Goal: Task Accomplishment & Management: Use online tool/utility

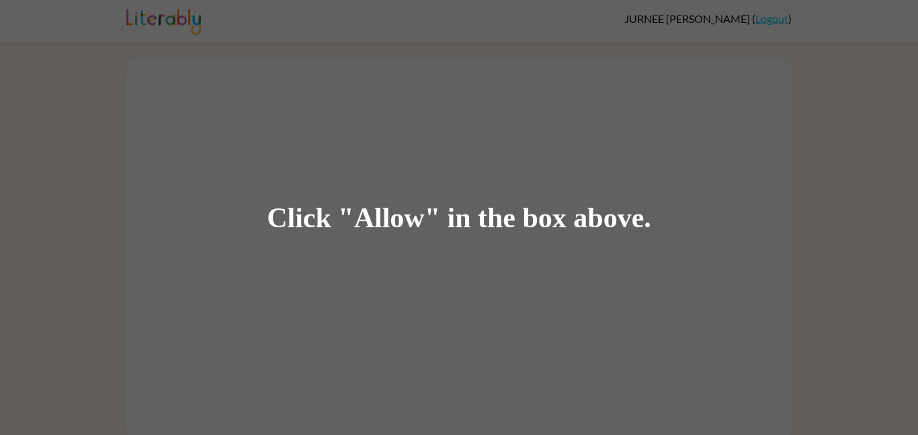
click at [287, 58] on div "Click "Allow" in the box above." at bounding box center [459, 217] width 918 height 435
click at [281, 53] on div "Click "Allow" in the box above." at bounding box center [459, 217] width 918 height 435
click at [260, 46] on div "Click "Allow" in the box above." at bounding box center [459, 217] width 918 height 435
click at [265, 56] on div "Click "Allow" in the box above." at bounding box center [459, 217] width 918 height 435
click at [801, 79] on div "Click "Allow" in the box above." at bounding box center [459, 217] width 918 height 435
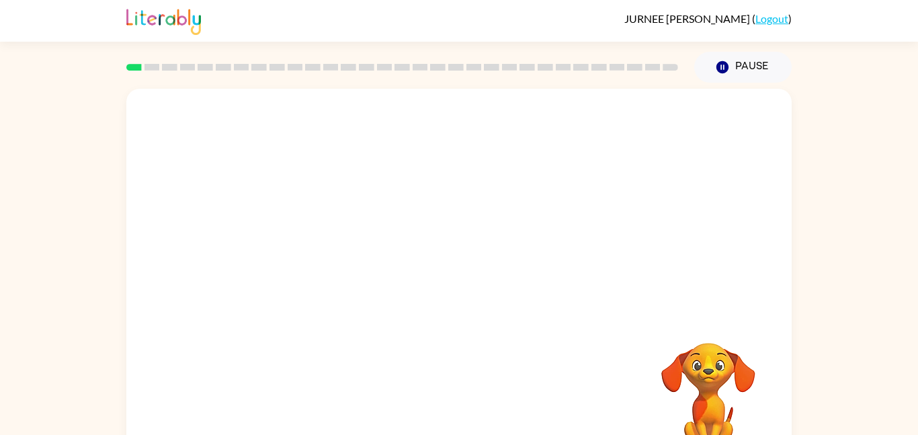
scroll to position [38, 0]
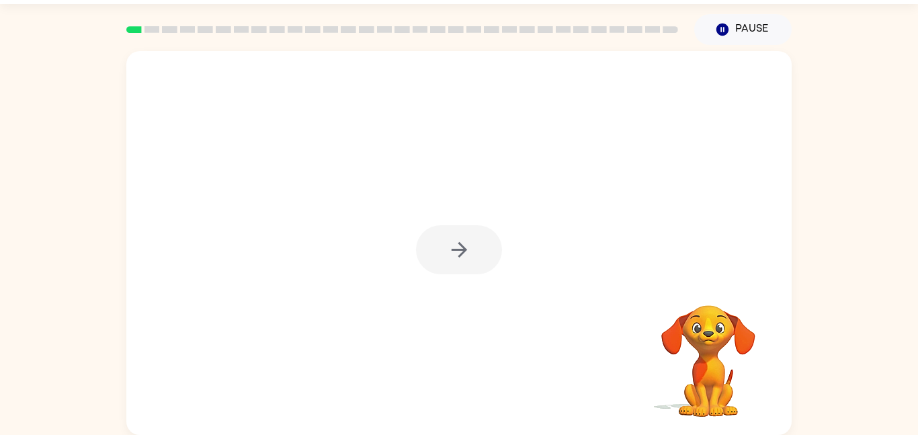
click at [478, 250] on div at bounding box center [459, 249] width 86 height 49
click at [427, 283] on div at bounding box center [458, 243] width 665 height 384
click at [450, 254] on icon "button" at bounding box center [459, 250] width 24 height 24
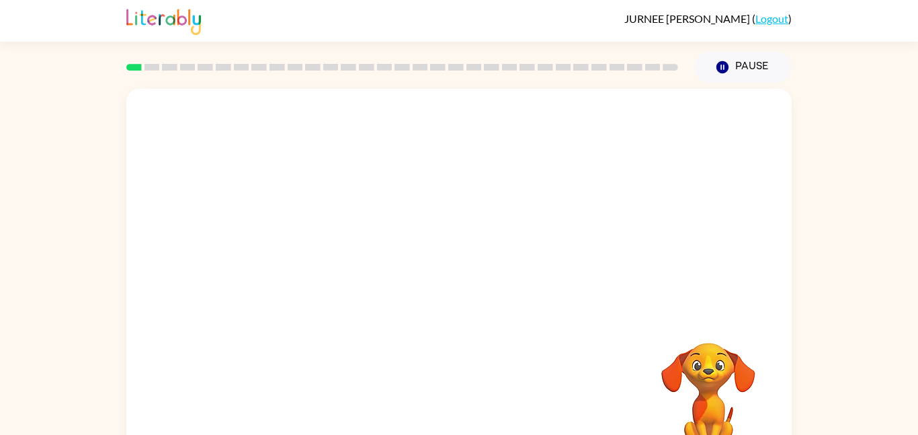
scroll to position [7, 0]
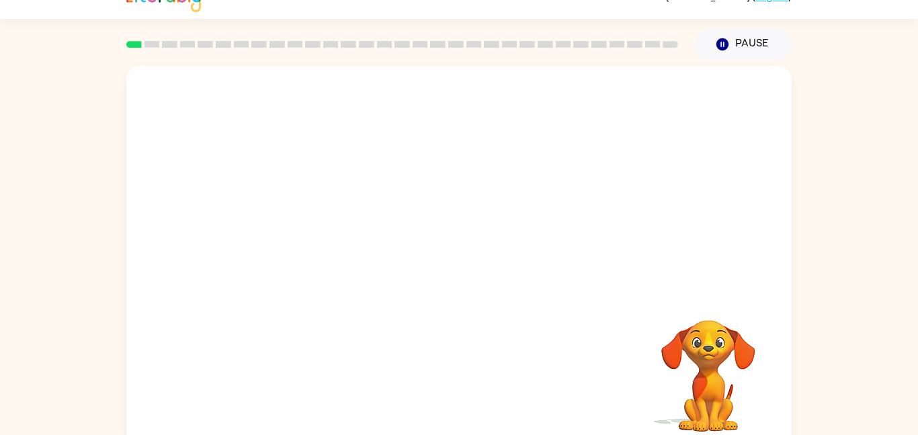
scroll to position [25, 0]
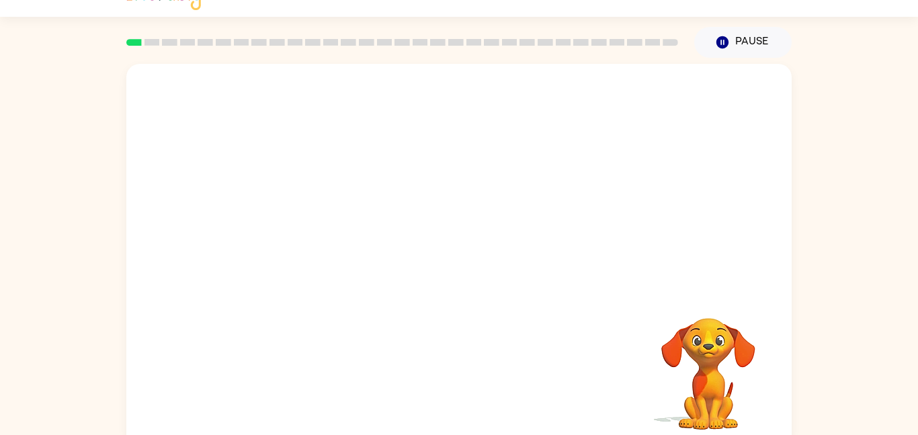
click at [180, 136] on div "Your browser must support playing .mp4 files to use Literably. Please try using…" at bounding box center [458, 256] width 665 height 384
click at [197, 140] on div at bounding box center [458, 256] width 665 height 384
click at [199, 139] on div at bounding box center [458, 256] width 665 height 384
click at [202, 142] on div at bounding box center [458, 256] width 665 height 384
click at [202, 144] on div at bounding box center [458, 256] width 665 height 384
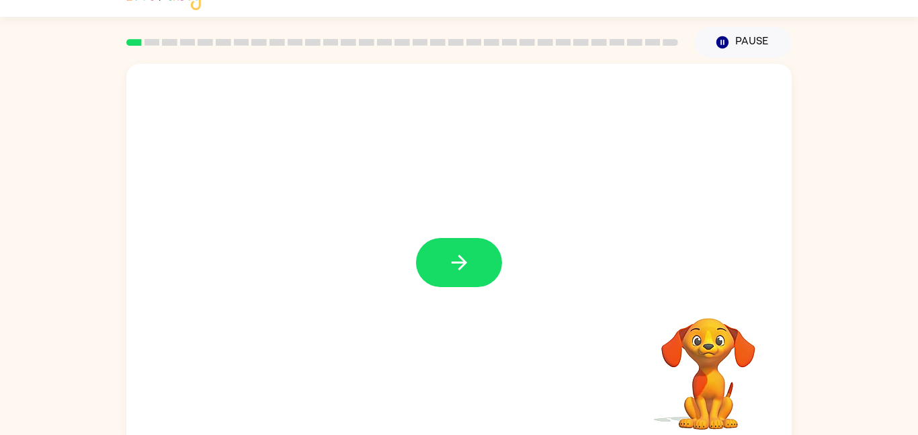
click at [201, 144] on div at bounding box center [458, 256] width 665 height 384
click at [199, 142] on div at bounding box center [458, 256] width 665 height 384
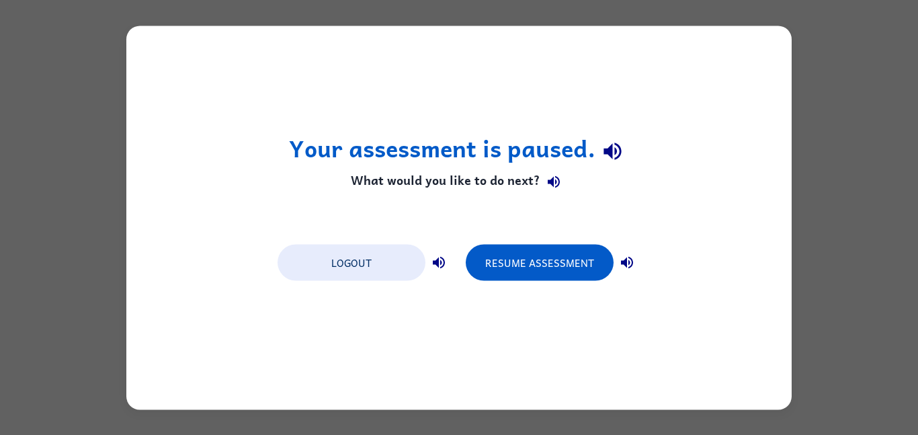
scroll to position [0, 0]
click at [459, 245] on div "Logout Resume Assessment" at bounding box center [459, 261] width 376 height 51
click at [367, 280] on button "Logout" at bounding box center [351, 262] width 148 height 36
click at [371, 263] on button "Logout" at bounding box center [351, 262] width 148 height 36
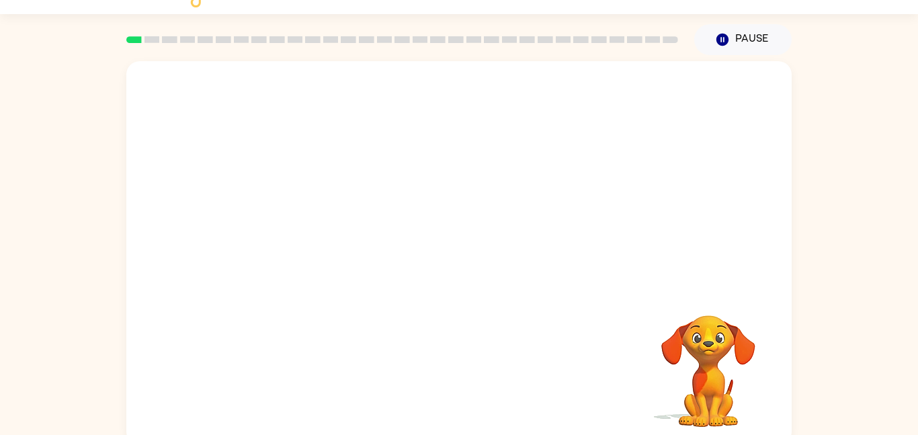
scroll to position [38, 0]
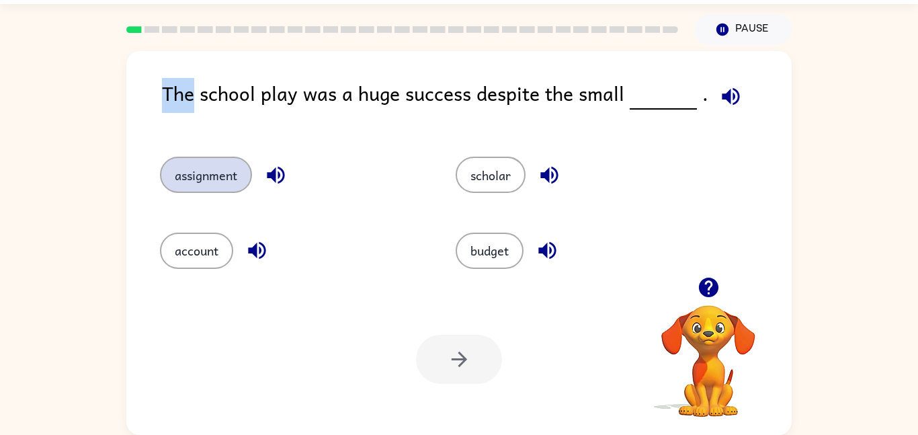
click at [222, 173] on button "assignment" at bounding box center [206, 175] width 92 height 36
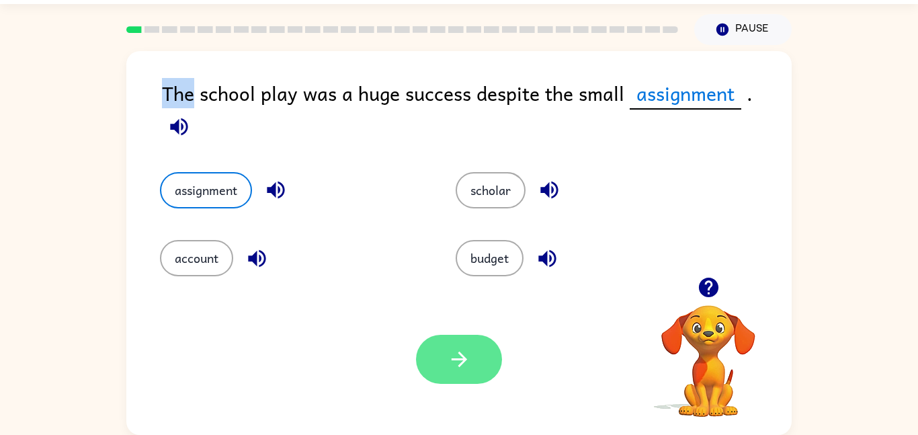
click at [482, 351] on button "button" at bounding box center [459, 359] width 86 height 49
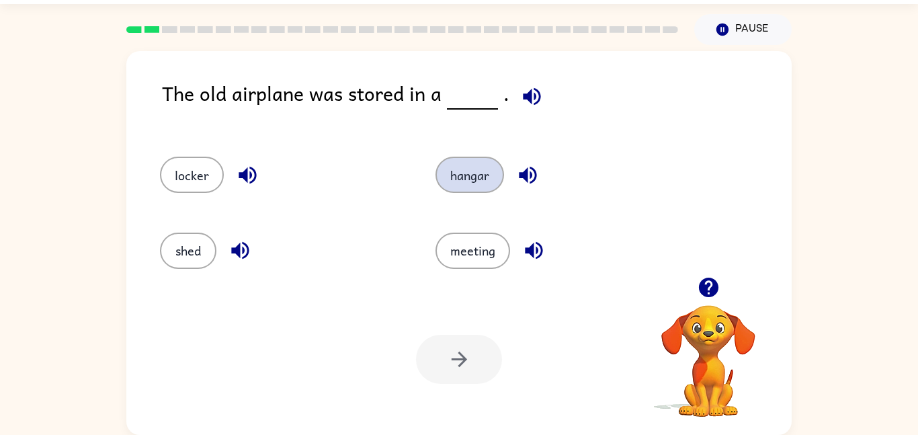
click at [468, 177] on button "hangar" at bounding box center [469, 175] width 69 height 36
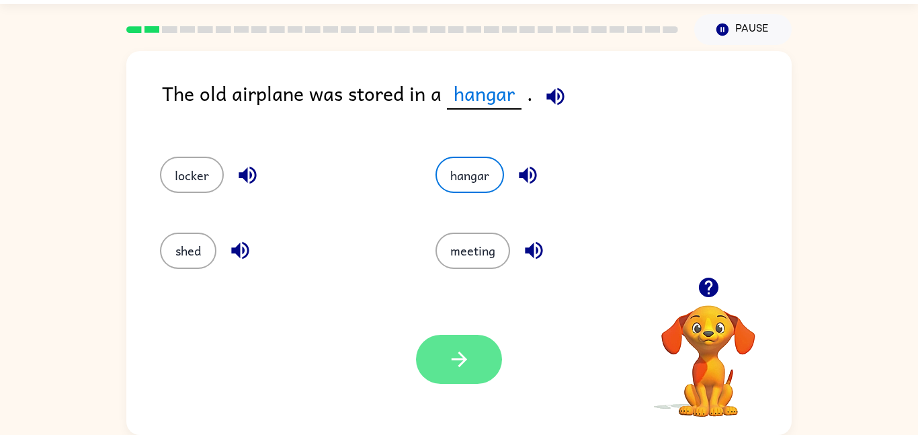
click at [490, 353] on button "button" at bounding box center [459, 359] width 86 height 49
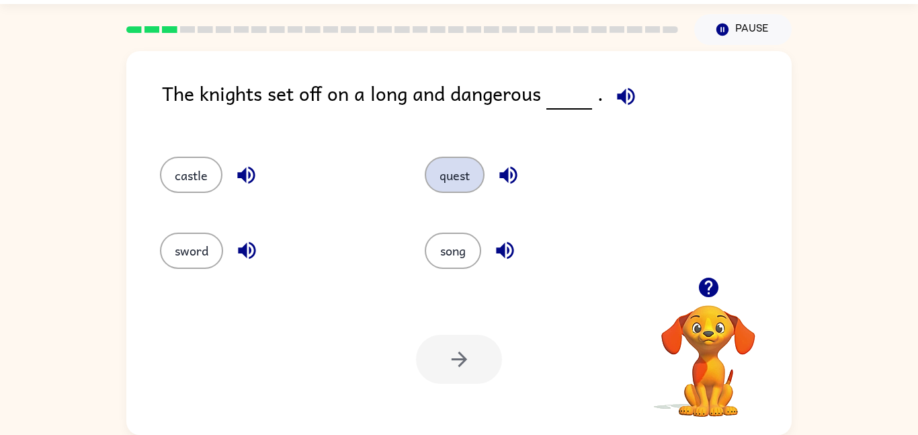
click at [463, 176] on button "quest" at bounding box center [455, 175] width 60 height 36
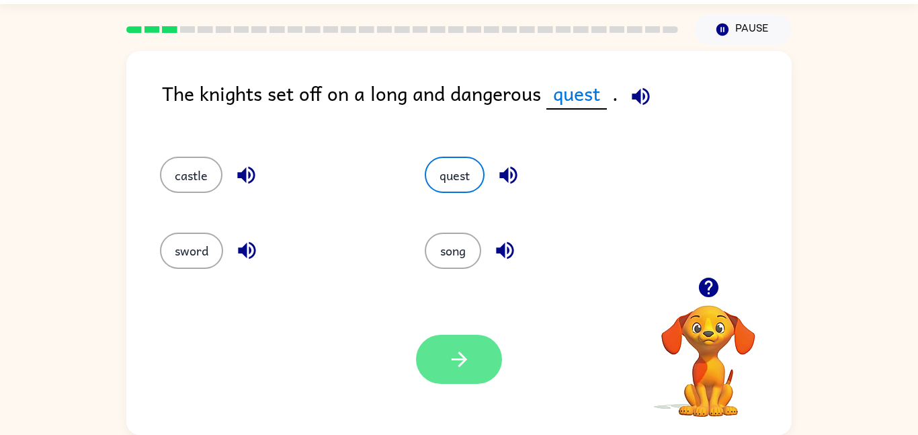
click at [457, 369] on icon "button" at bounding box center [459, 359] width 24 height 24
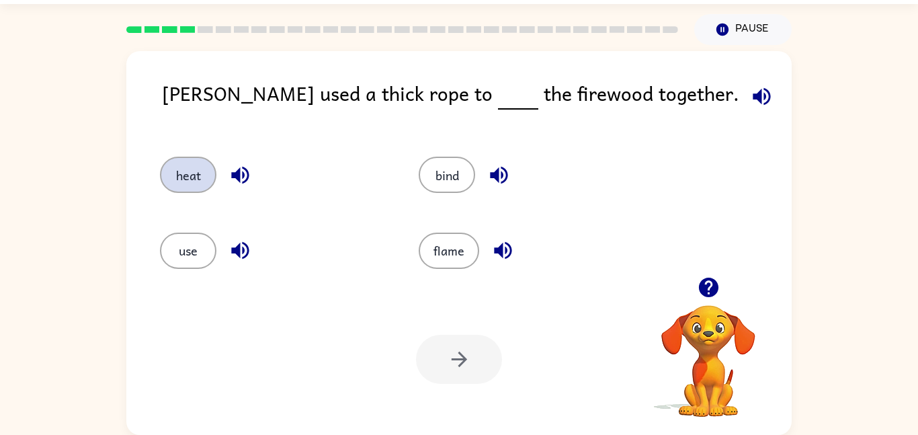
click at [203, 190] on button "heat" at bounding box center [188, 175] width 56 height 36
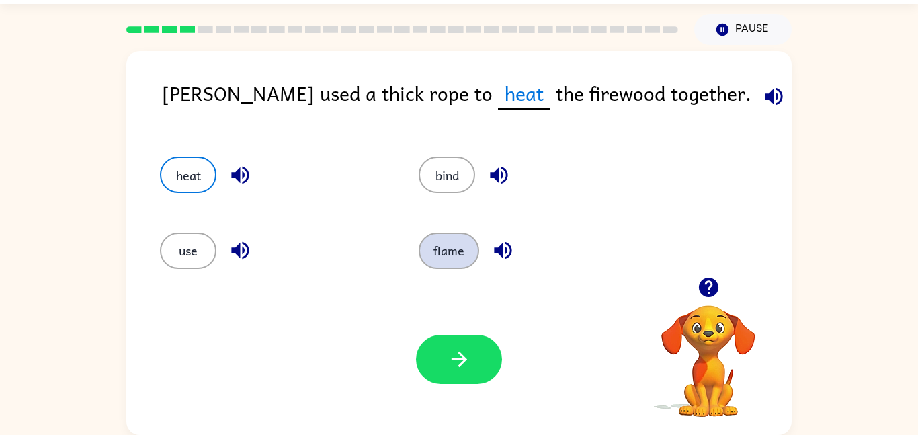
click at [447, 251] on button "flame" at bounding box center [448, 250] width 60 height 36
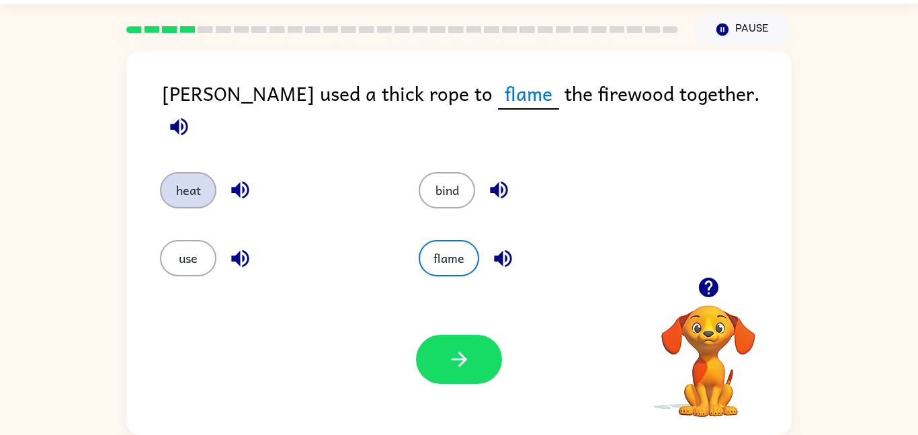
click at [185, 176] on button "heat" at bounding box center [188, 190] width 56 height 36
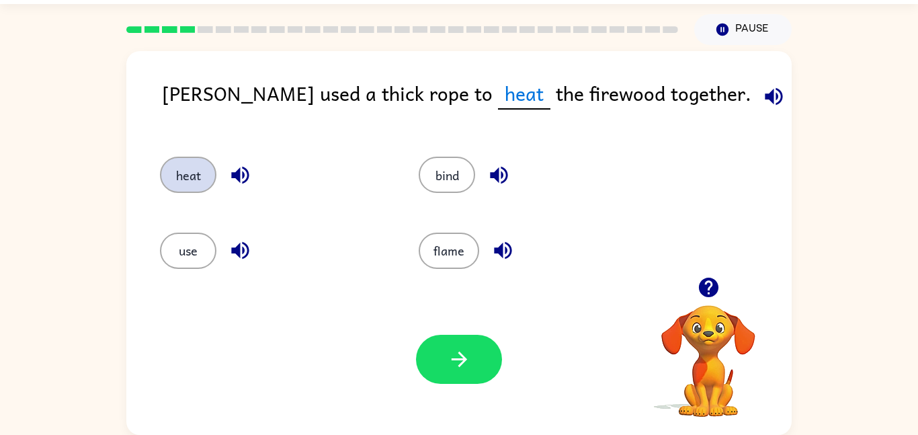
click at [188, 190] on button "heat" at bounding box center [188, 175] width 56 height 36
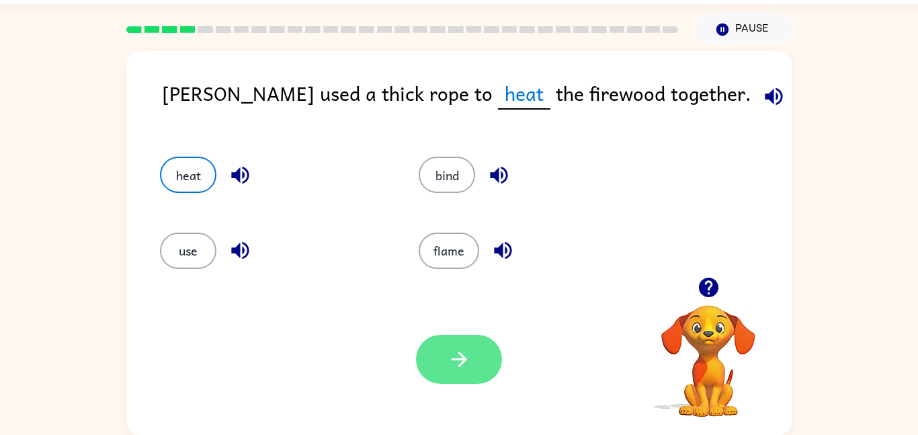
click at [468, 361] on icon "button" at bounding box center [459, 359] width 24 height 24
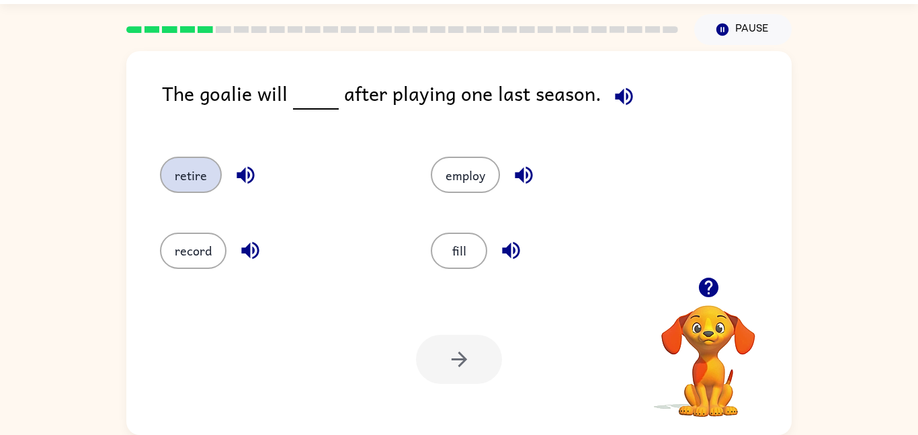
click at [169, 167] on button "retire" at bounding box center [191, 175] width 62 height 36
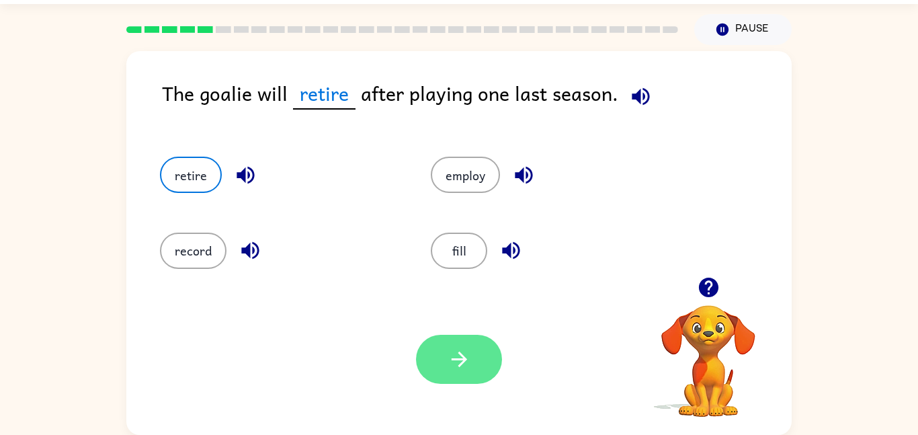
click at [463, 365] on icon "button" at bounding box center [459, 359] width 24 height 24
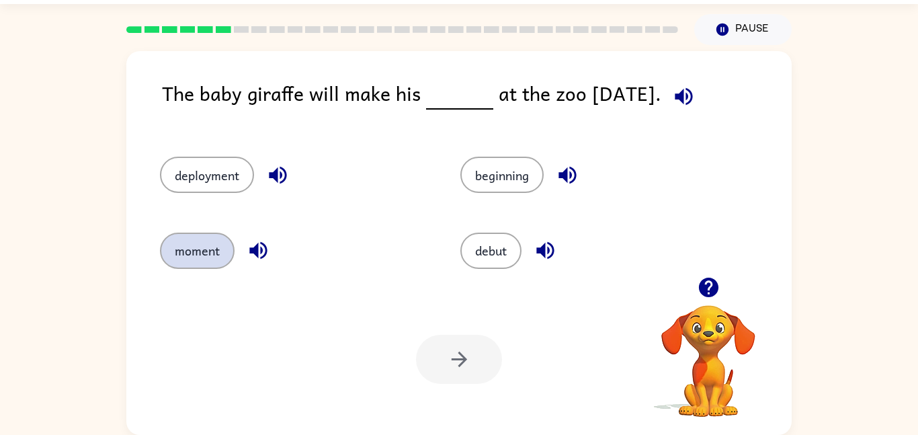
click at [195, 265] on button "moment" at bounding box center [197, 250] width 75 height 36
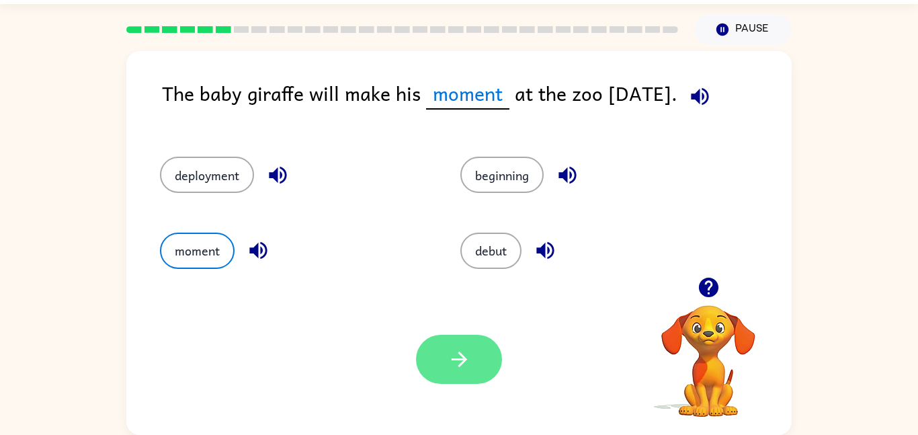
click at [446, 362] on button "button" at bounding box center [459, 359] width 86 height 49
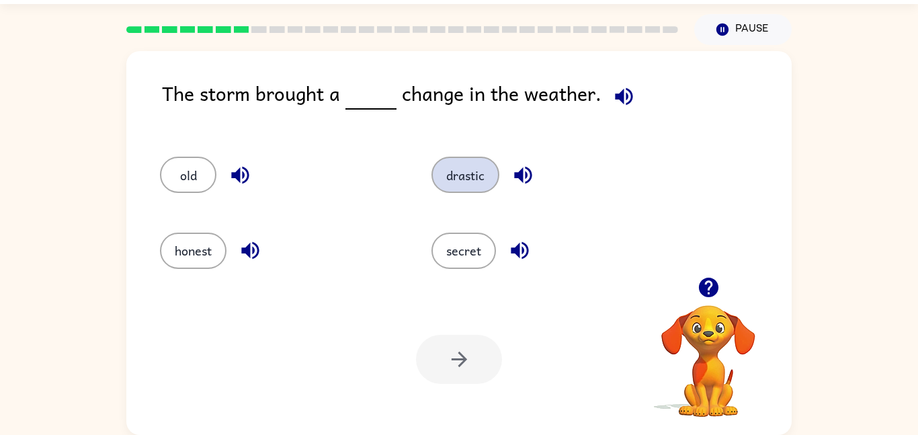
click at [455, 173] on button "drastic" at bounding box center [465, 175] width 68 height 36
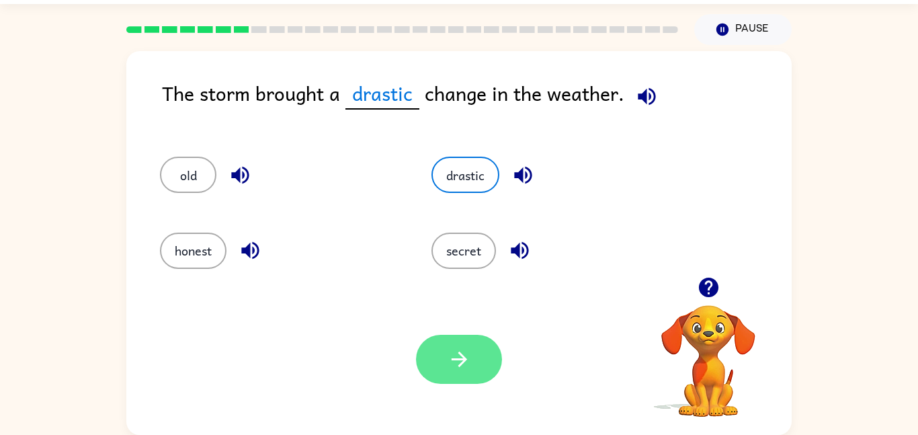
click at [433, 371] on button "button" at bounding box center [459, 359] width 86 height 49
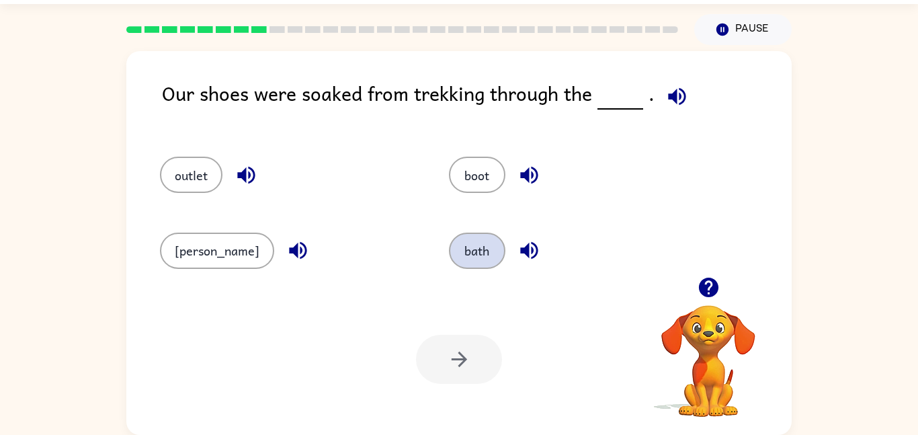
click at [449, 265] on button "bath" at bounding box center [477, 250] width 56 height 36
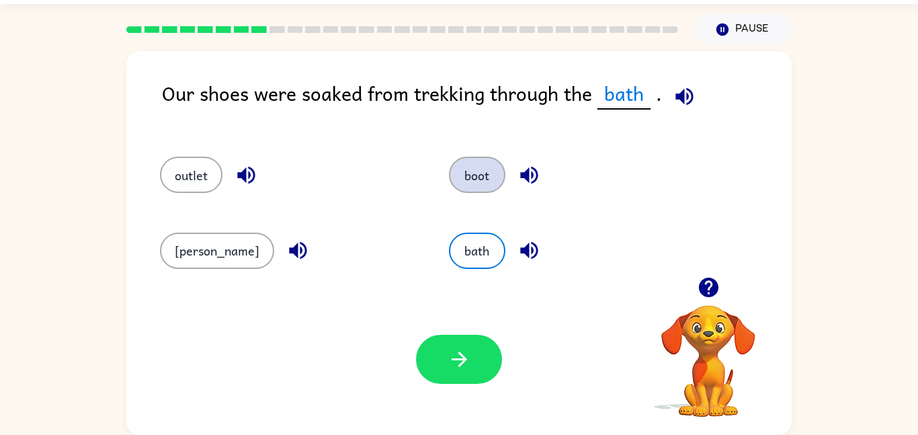
click at [449, 187] on button "boot" at bounding box center [477, 175] width 56 height 36
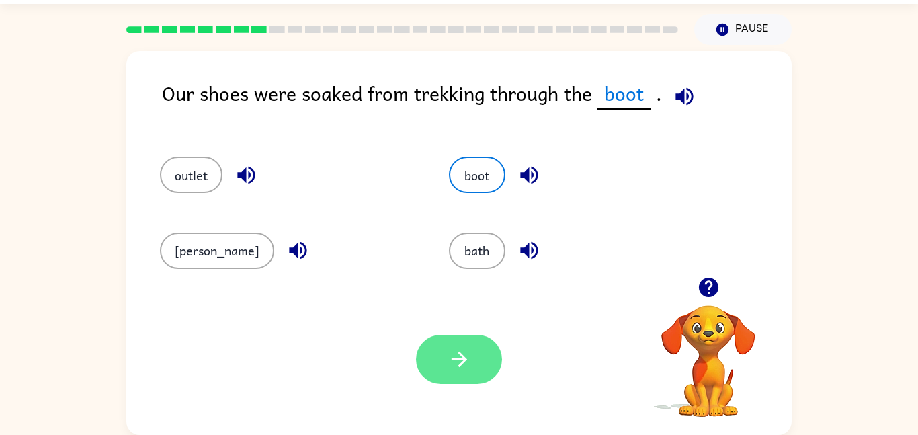
click at [432, 381] on button "button" at bounding box center [459, 359] width 86 height 49
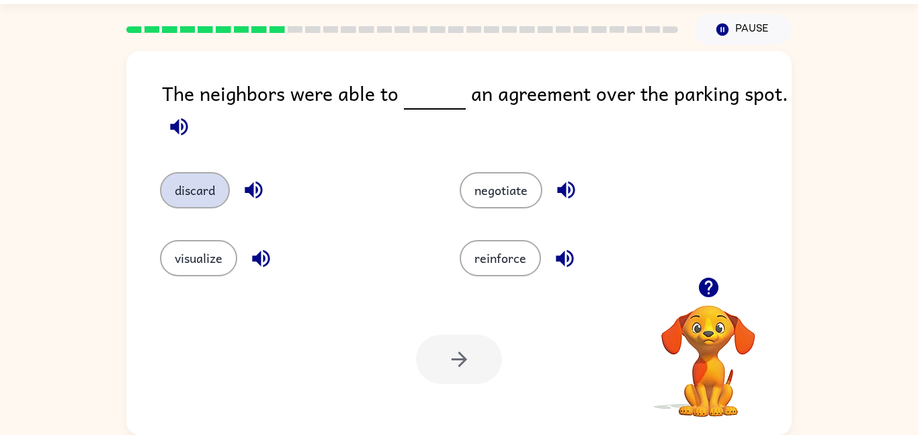
click at [206, 193] on button "discard" at bounding box center [195, 190] width 70 height 36
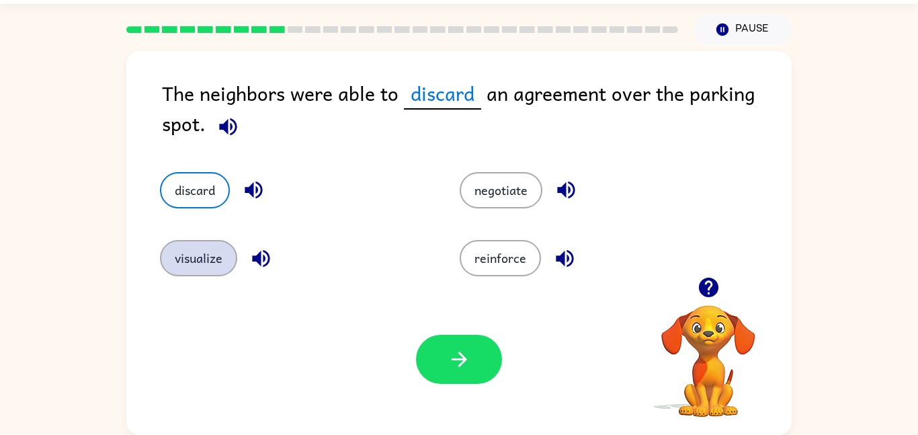
click at [207, 266] on button "visualize" at bounding box center [198, 258] width 77 height 36
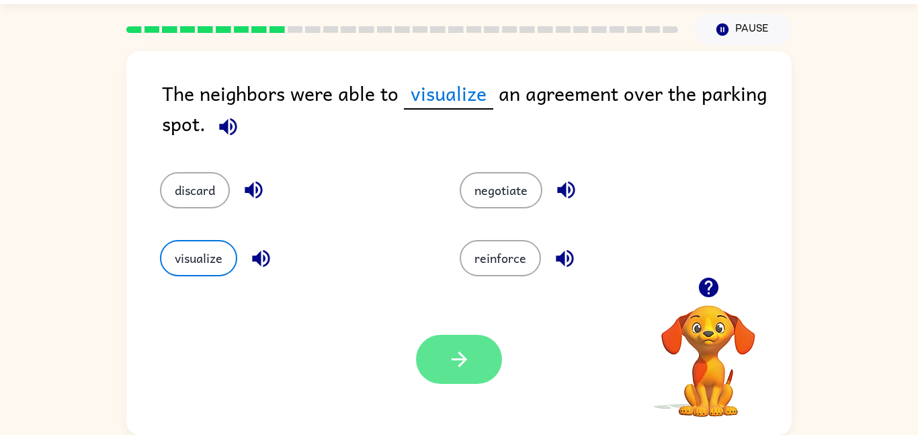
click at [435, 374] on button "button" at bounding box center [459, 359] width 86 height 49
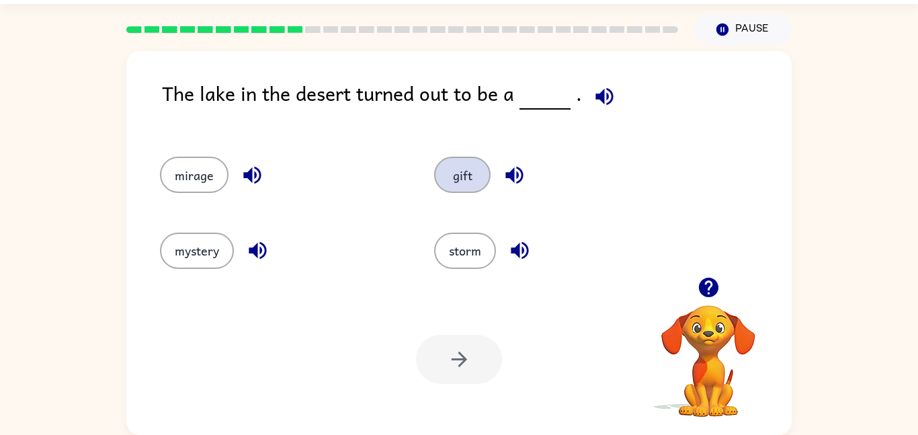
click at [457, 174] on button "gift" at bounding box center [462, 175] width 56 height 36
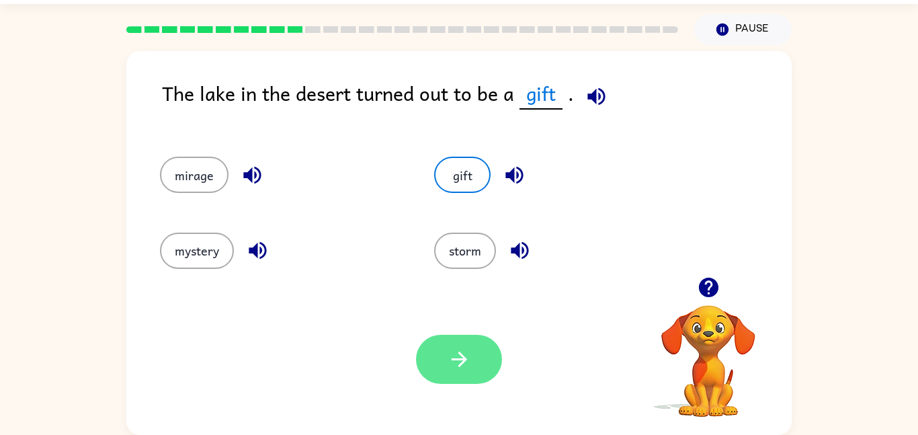
click at [425, 375] on button "button" at bounding box center [459, 359] width 86 height 49
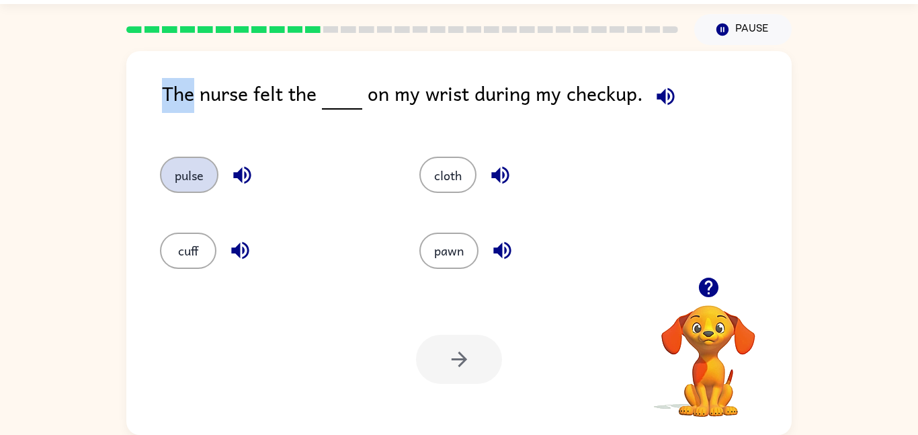
click at [199, 165] on button "pulse" at bounding box center [189, 175] width 58 height 36
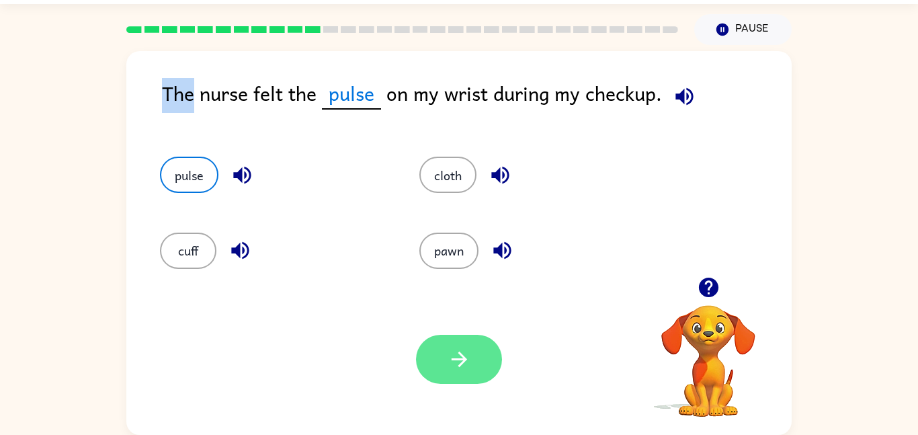
click at [446, 382] on button "button" at bounding box center [459, 359] width 86 height 49
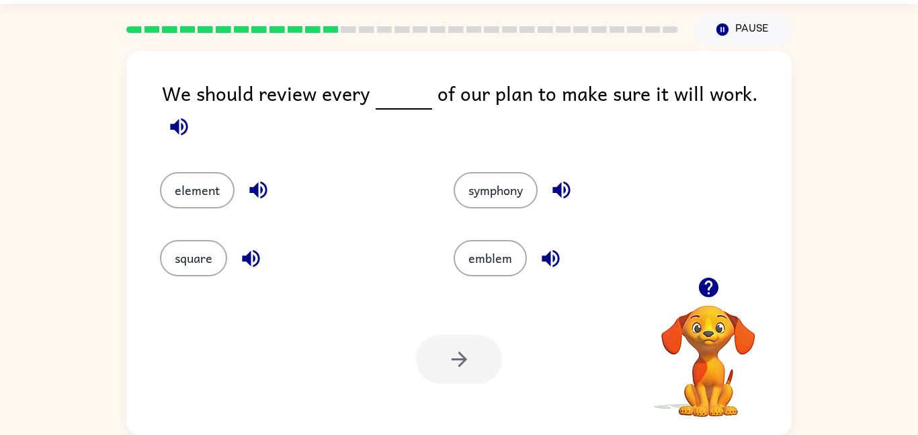
click at [380, 293] on div "Your browser must support playing .mp4 files to use Literably. Please try using…" at bounding box center [458, 358] width 665 height 151
click at [193, 172] on button "element" at bounding box center [197, 190] width 75 height 36
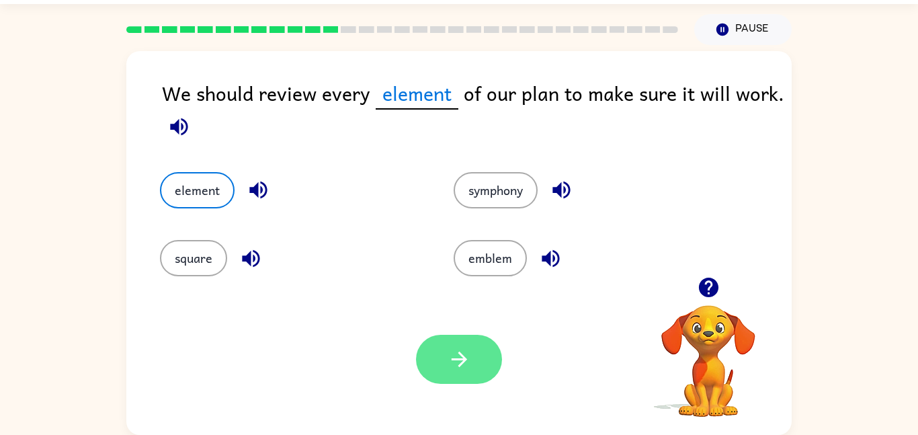
click at [457, 352] on icon "button" at bounding box center [459, 359] width 24 height 24
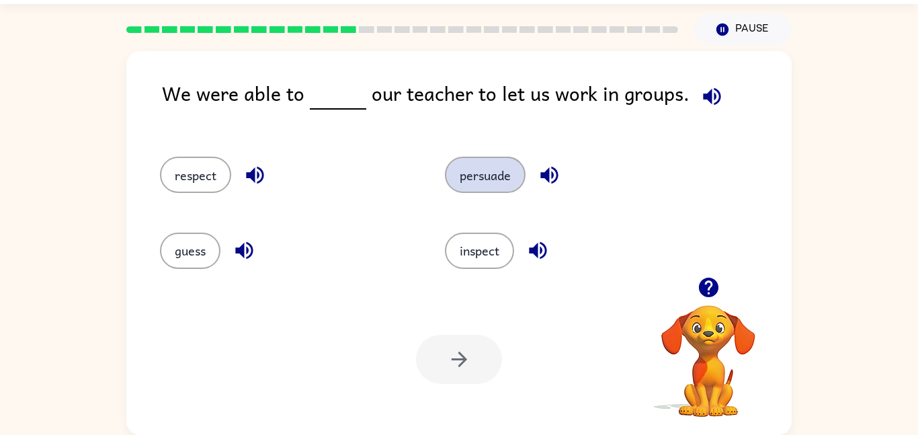
click at [465, 164] on button "persuade" at bounding box center [485, 175] width 81 height 36
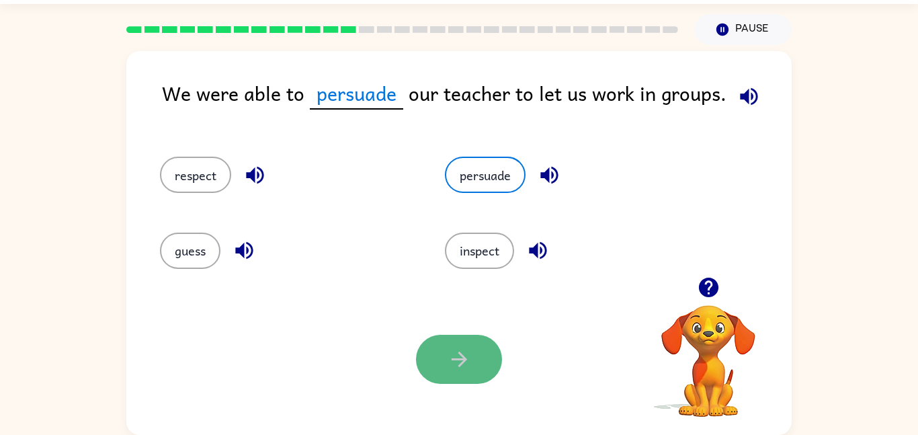
click at [455, 372] on button "button" at bounding box center [459, 359] width 86 height 49
click at [429, 308] on div "Your browser must support playing .mp4 files to use Literably. Please try using…" at bounding box center [458, 358] width 665 height 151
click at [461, 357] on div at bounding box center [459, 359] width 86 height 49
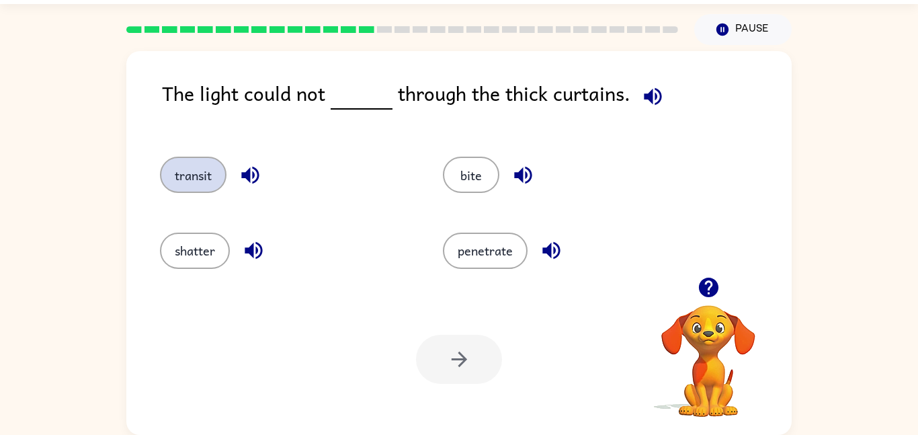
click at [206, 179] on button "transit" at bounding box center [193, 175] width 66 height 36
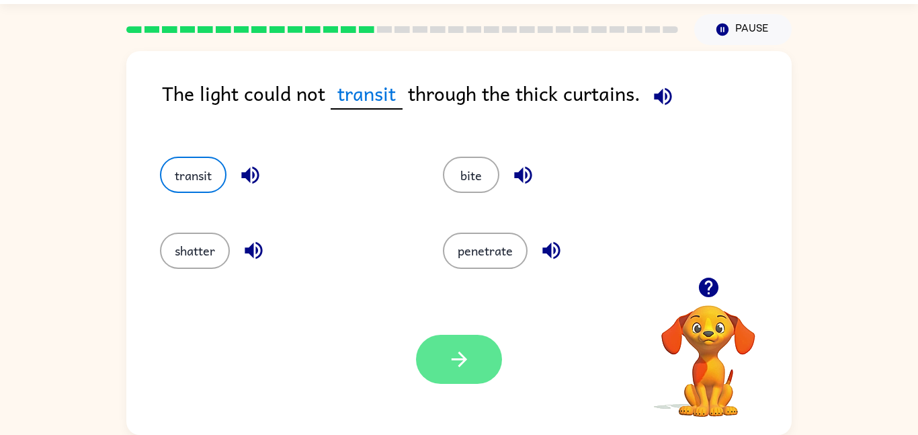
click at [476, 351] on button "button" at bounding box center [459, 359] width 86 height 49
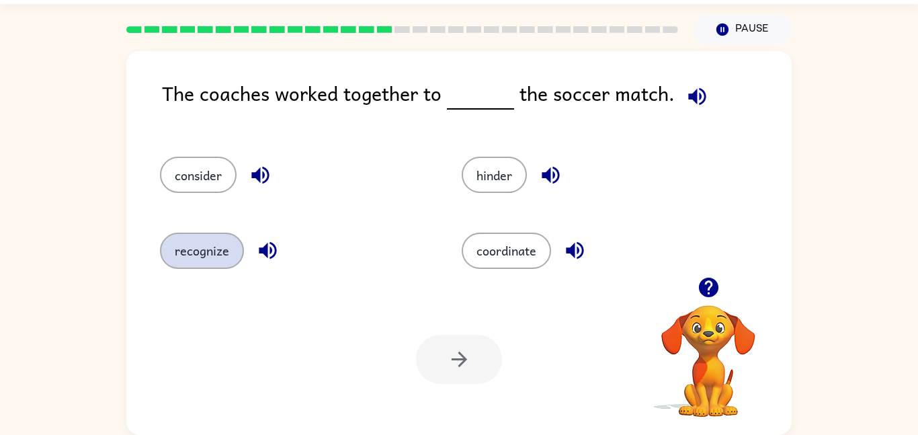
click at [228, 245] on button "recognize" at bounding box center [202, 250] width 84 height 36
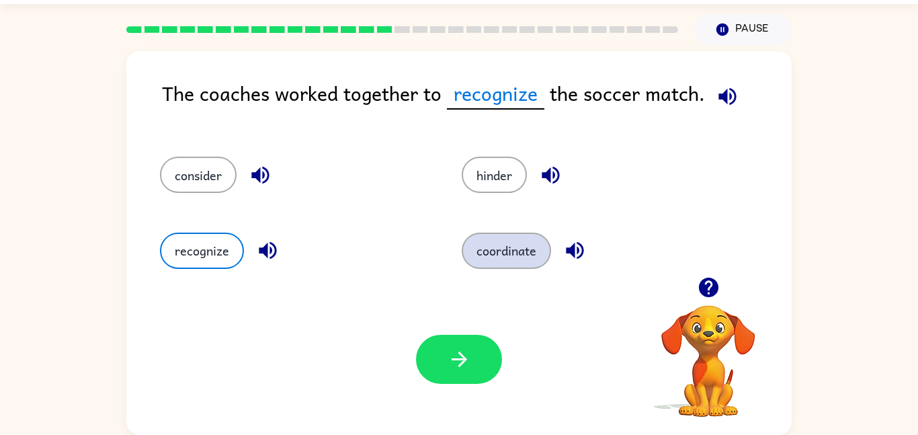
click at [488, 250] on button "coordinate" at bounding box center [505, 250] width 89 height 36
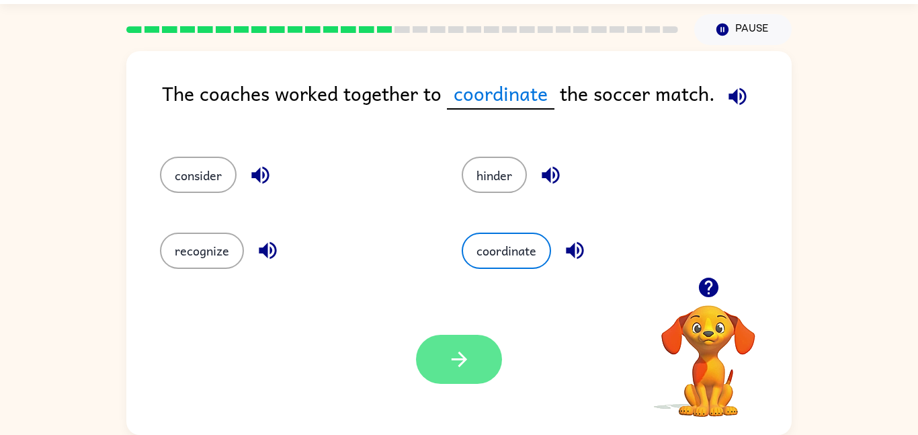
click at [482, 354] on button "button" at bounding box center [459, 359] width 86 height 49
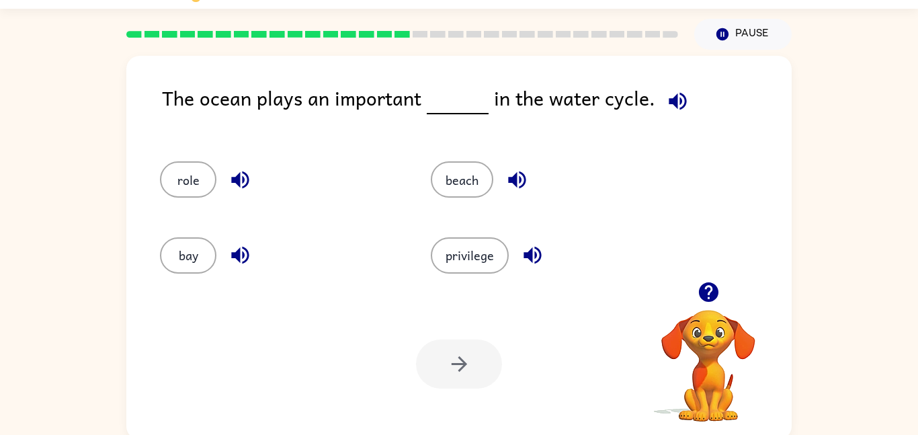
scroll to position [27, 0]
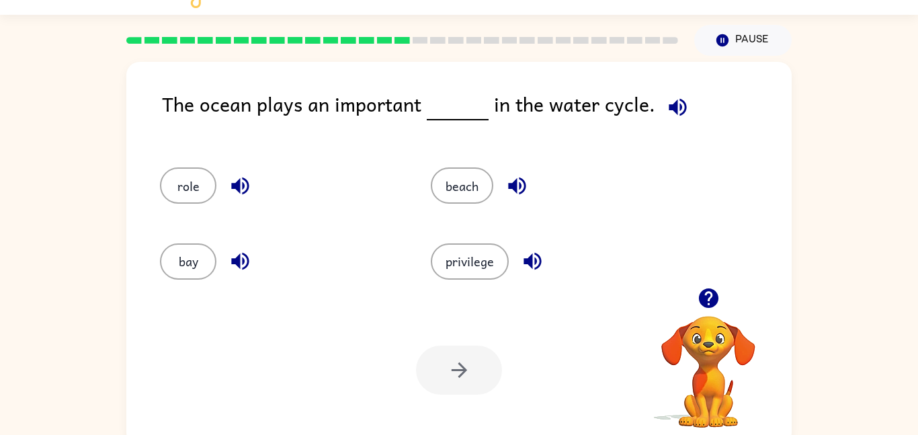
click at [489, 335] on div "Your browser must support playing .mp4 files to use Literably. Please try using…" at bounding box center [458, 369] width 665 height 151
click at [465, 195] on button "beach" at bounding box center [462, 185] width 62 height 36
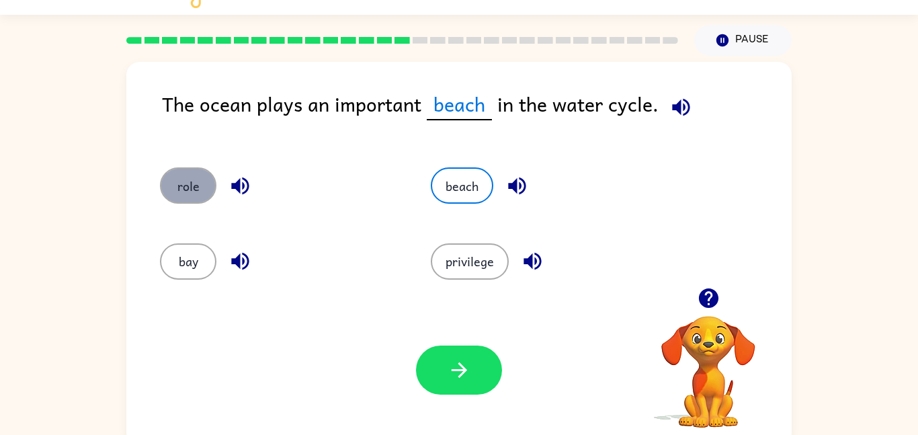
click at [169, 187] on button "role" at bounding box center [188, 185] width 56 height 36
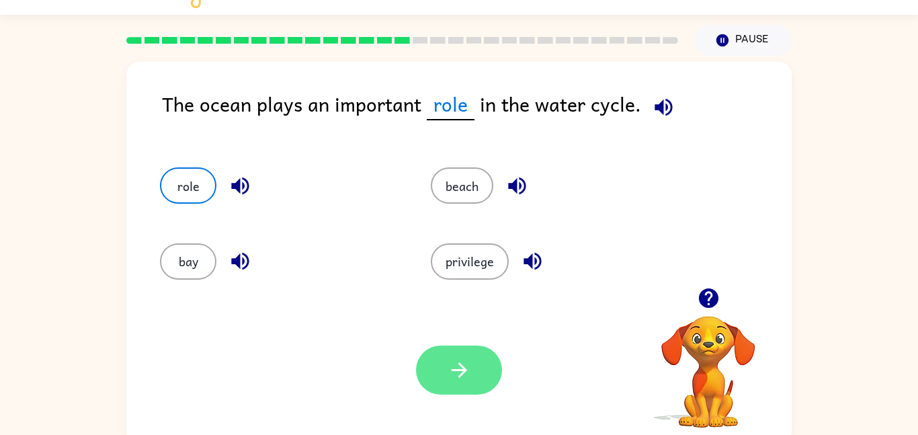
click at [442, 362] on button "button" at bounding box center [459, 369] width 86 height 49
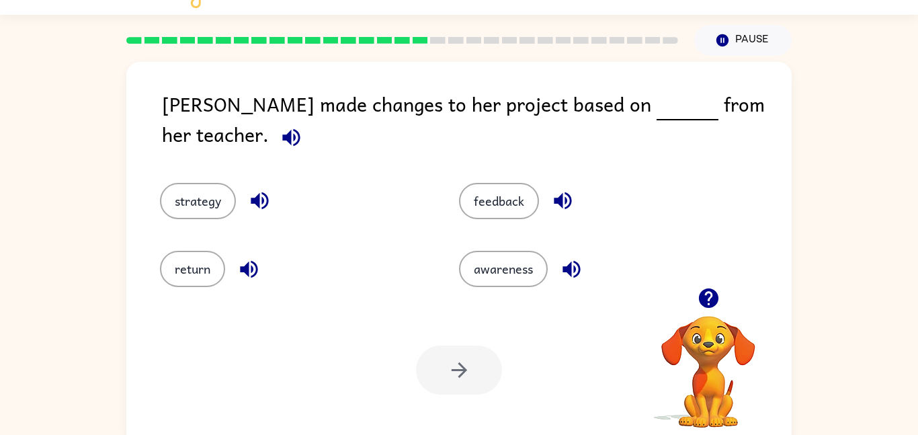
click at [330, 101] on div "Ella made changes to her project based on from her teacher." at bounding box center [476, 122] width 629 height 67
click at [494, 207] on div "feedback" at bounding box center [582, 191] width 299 height 68
click at [492, 193] on button "feedback" at bounding box center [499, 201] width 80 height 36
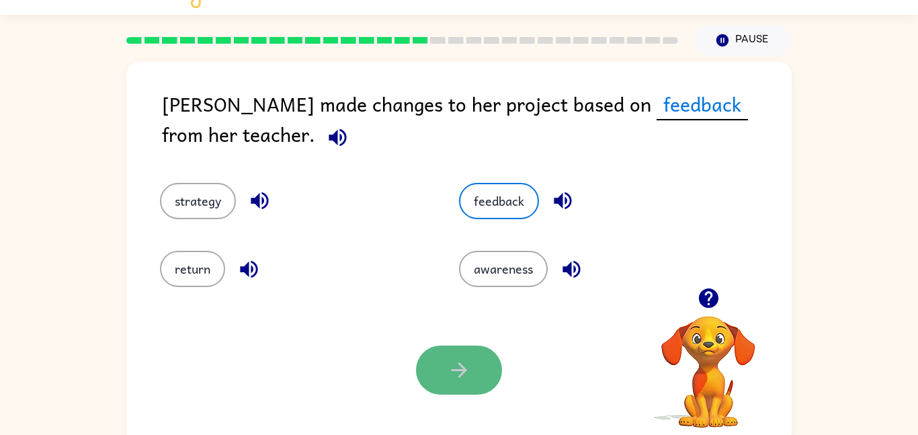
click at [448, 357] on button "button" at bounding box center [459, 369] width 86 height 49
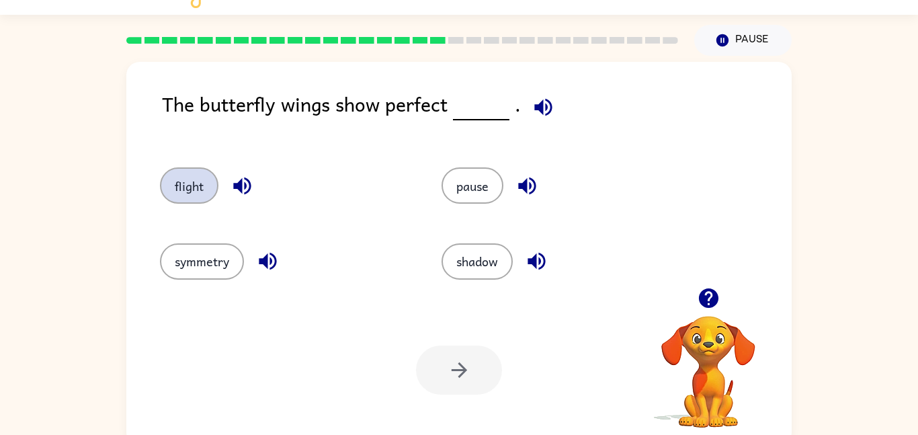
click at [213, 191] on button "flight" at bounding box center [189, 185] width 58 height 36
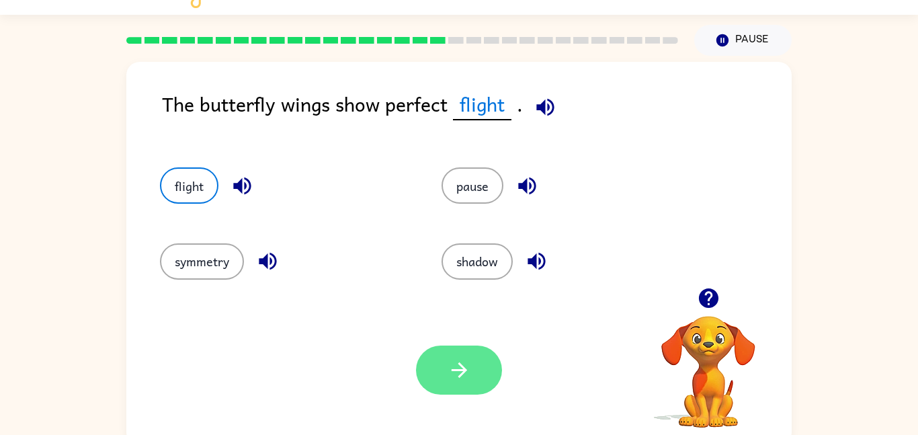
click at [425, 364] on button "button" at bounding box center [459, 369] width 86 height 49
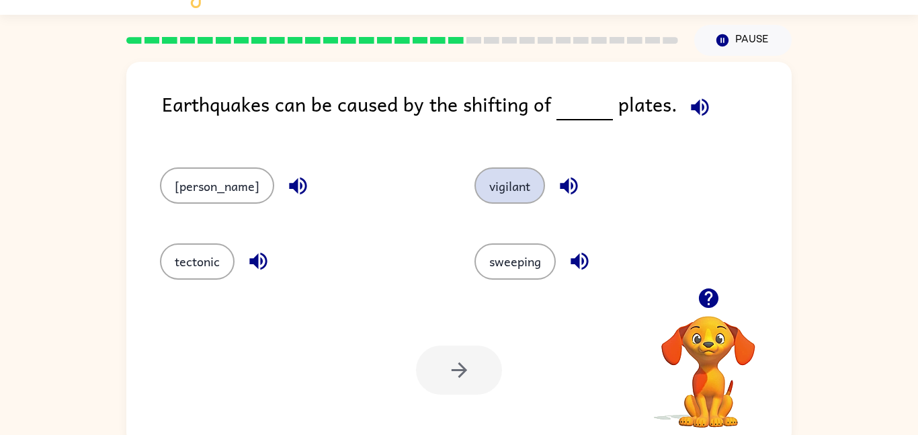
click at [500, 187] on button "vigilant" at bounding box center [509, 185] width 71 height 36
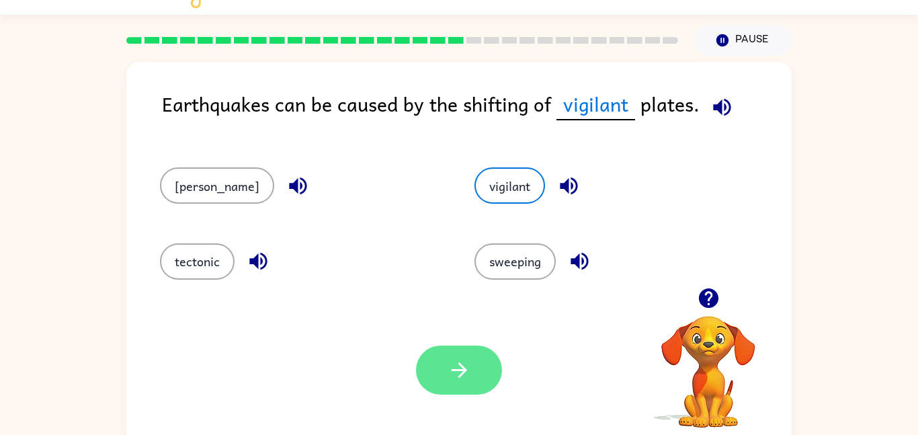
click at [488, 369] on button "button" at bounding box center [459, 369] width 86 height 49
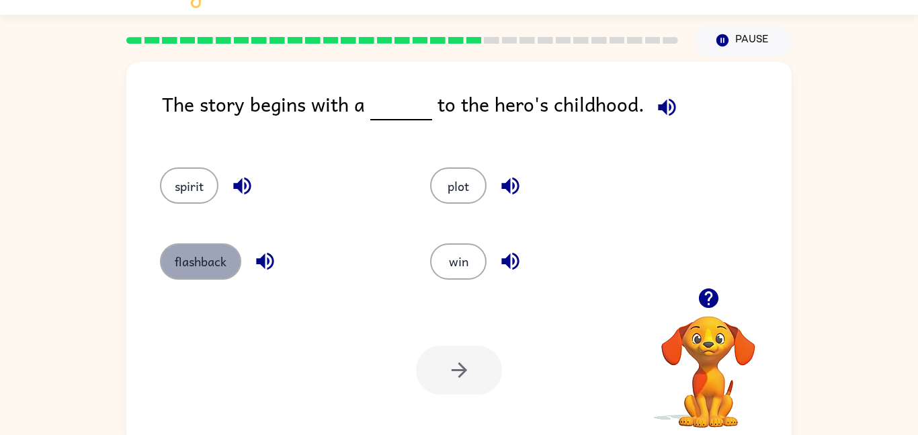
click at [234, 262] on button "flashback" at bounding box center [200, 261] width 81 height 36
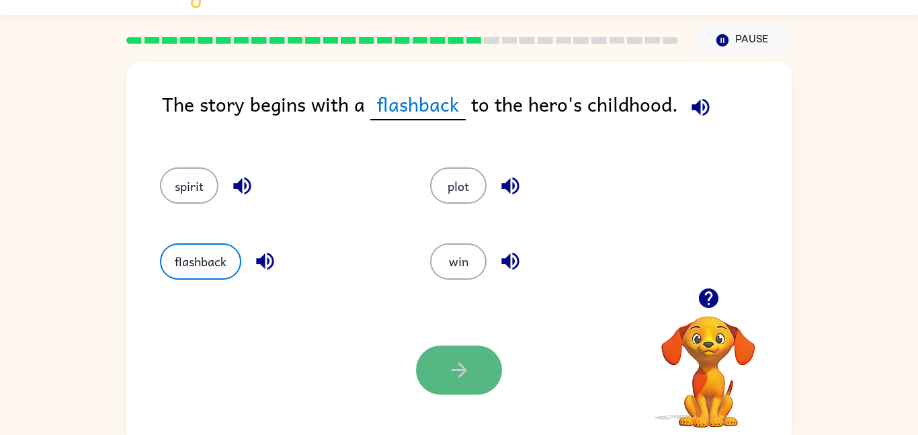
click at [455, 349] on button "button" at bounding box center [459, 369] width 86 height 49
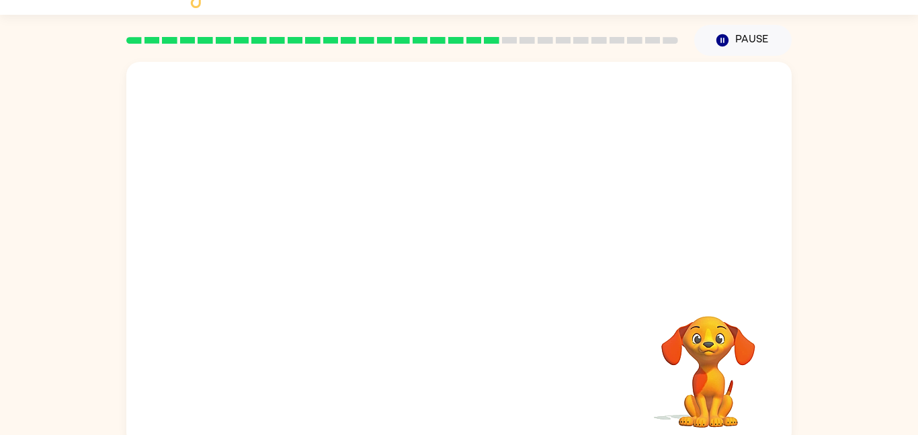
click at [353, 232] on video "Your browser must support playing .mp4 files to use Literably. Please try using…" at bounding box center [458, 175] width 665 height 226
click at [347, 257] on video "Your browser must support playing .mp4 files to use Literably. Please try using…" at bounding box center [458, 175] width 665 height 226
click at [341, 255] on video "Your browser must support playing .mp4 files to use Literably. Please try using…" at bounding box center [458, 175] width 665 height 226
click at [347, 243] on video "Your browser must support playing .mp4 files to use Literably. Please try using…" at bounding box center [458, 175] width 665 height 226
click at [339, 240] on video "Your browser must support playing .mp4 files to use Literably. Please try using…" at bounding box center [458, 175] width 665 height 226
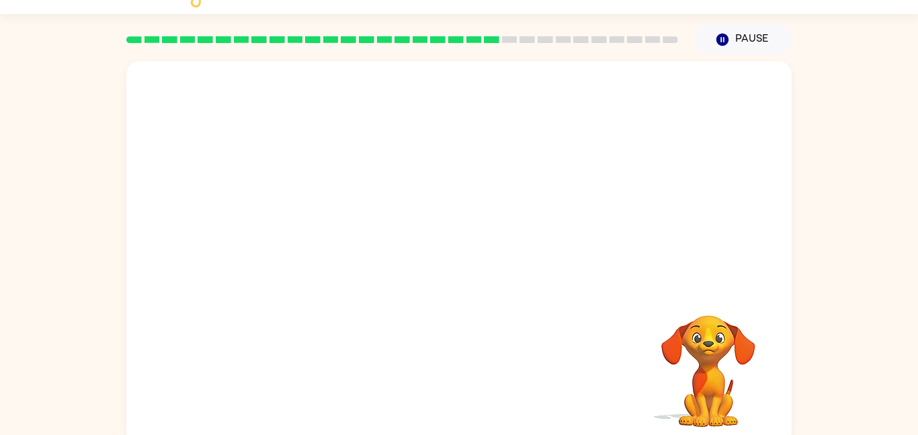
scroll to position [38, 0]
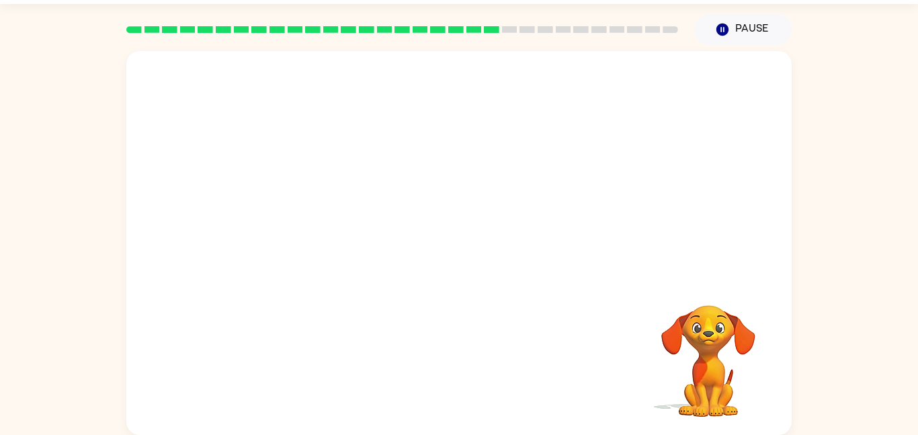
click at [341, 246] on video "Your browser must support playing .mp4 files to use Literably. Please try using…" at bounding box center [458, 164] width 665 height 226
click at [336, 229] on video "Your browser must support playing .mp4 files to use Literably. Please try using…" at bounding box center [458, 164] width 665 height 226
click at [330, 236] on video "Your browser must support playing .mp4 files to use Literably. Please try using…" at bounding box center [458, 164] width 665 height 226
click at [335, 240] on video "Your browser must support playing .mp4 files to use Literably. Please try using…" at bounding box center [458, 164] width 665 height 226
click at [339, 233] on video "Your browser must support playing .mp4 files to use Literably. Please try using…" at bounding box center [458, 164] width 665 height 226
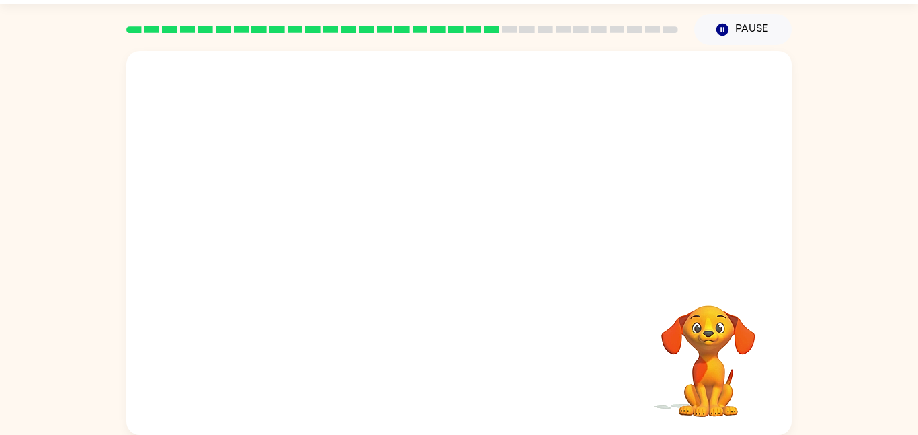
click at [339, 233] on video "Your browser must support playing .mp4 files to use Literably. Please try using…" at bounding box center [458, 164] width 665 height 226
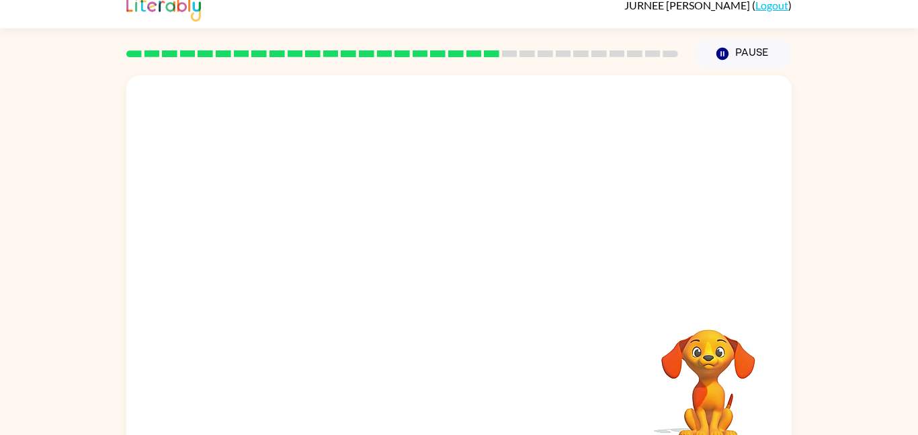
scroll to position [2, 0]
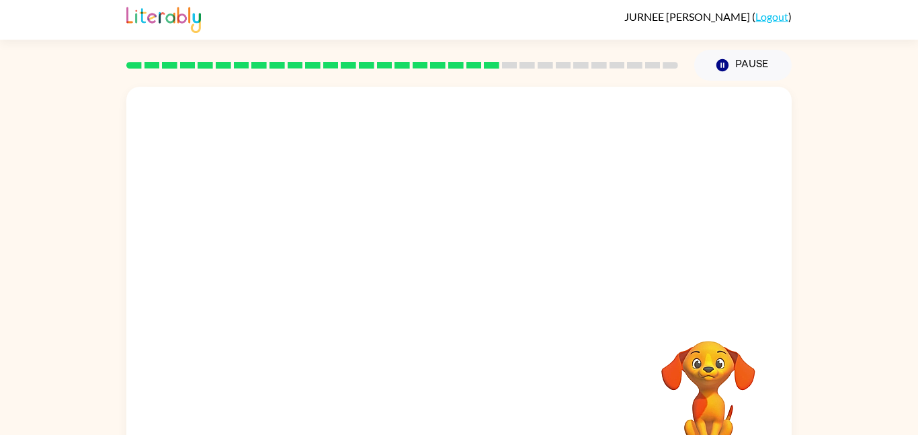
click at [343, 254] on video "Your browser must support playing .mp4 files to use Literably. Please try using…" at bounding box center [458, 200] width 665 height 226
click at [365, 280] on video "Your browser must support playing .mp4 files to use Literably. Please try using…" at bounding box center [458, 200] width 665 height 226
click at [345, 272] on video "Your browser must support playing .mp4 files to use Literably. Please try using…" at bounding box center [458, 200] width 665 height 226
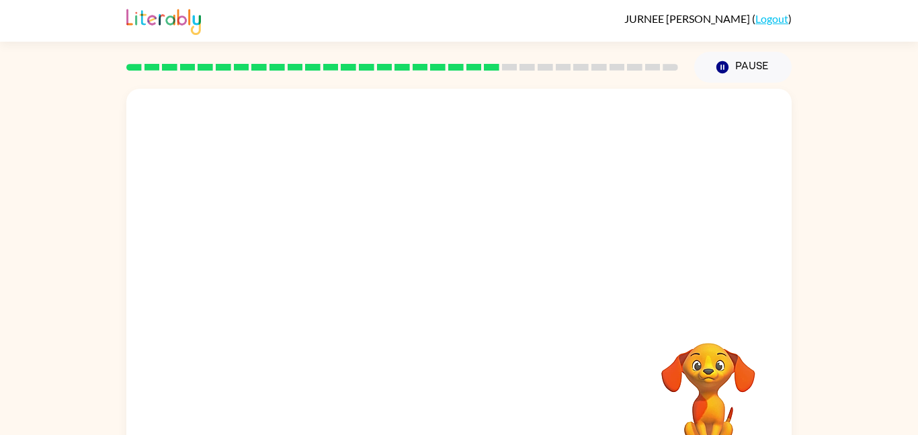
click at [346, 277] on video "Your browser must support playing .mp4 files to use Literably. Please try using…" at bounding box center [458, 202] width 665 height 226
click at [342, 267] on video "Your browser must support playing .mp4 files to use Literably. Please try using…" at bounding box center [458, 202] width 665 height 226
click at [342, 277] on video "Your browser must support playing .mp4 files to use Literably. Please try using…" at bounding box center [458, 202] width 665 height 226
click at [342, 274] on video "Your browser must support playing .mp4 files to use Literably. Please try using…" at bounding box center [458, 202] width 665 height 226
click at [479, 287] on div at bounding box center [459, 287] width 86 height 49
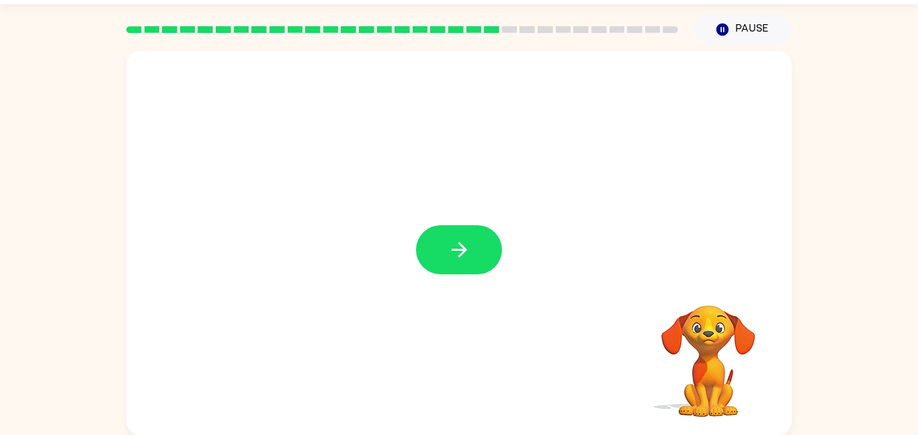
scroll to position [36, 0]
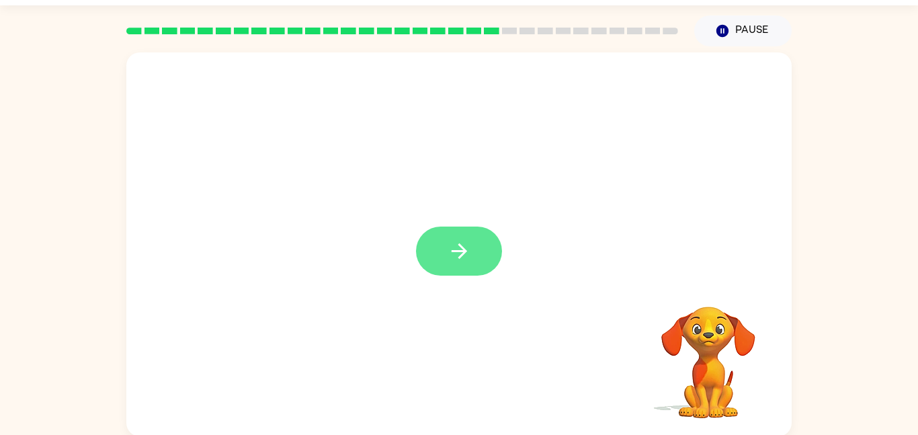
click at [461, 236] on button "button" at bounding box center [459, 250] width 86 height 49
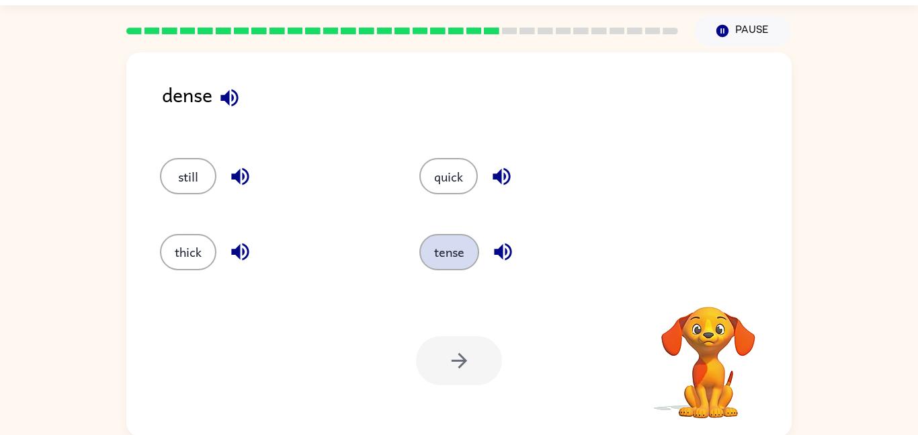
click at [455, 258] on button "tense" at bounding box center [449, 252] width 60 height 36
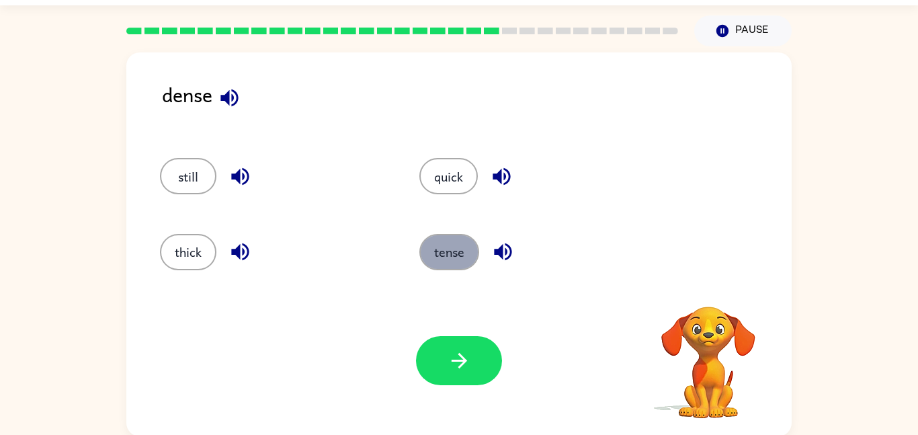
click at [451, 258] on button "tense" at bounding box center [449, 252] width 60 height 36
click at [700, 283] on icon "button" at bounding box center [707, 288] width 19 height 19
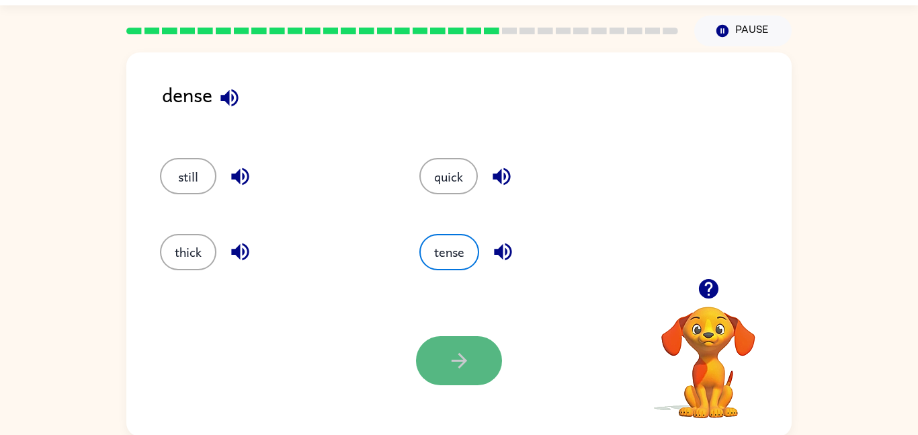
click at [482, 359] on button "button" at bounding box center [459, 360] width 86 height 49
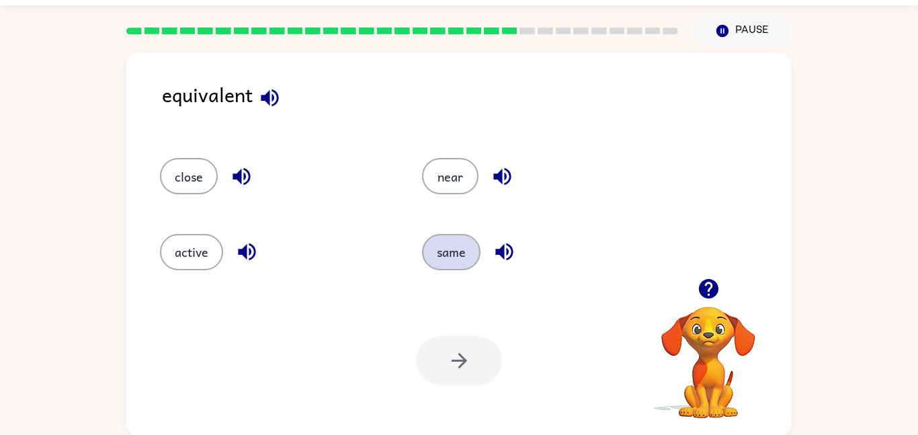
click at [449, 234] on button "same" at bounding box center [451, 252] width 58 height 36
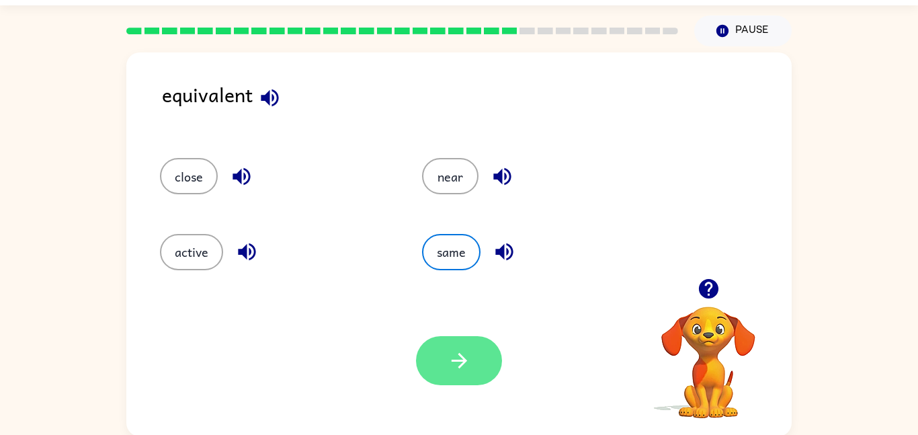
click at [472, 354] on button "button" at bounding box center [459, 360] width 86 height 49
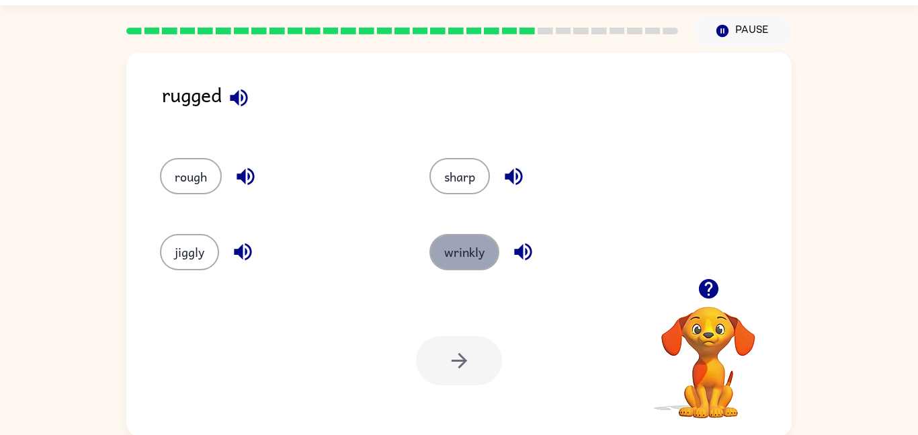
click at [456, 260] on button "wrinkly" at bounding box center [464, 252] width 70 height 36
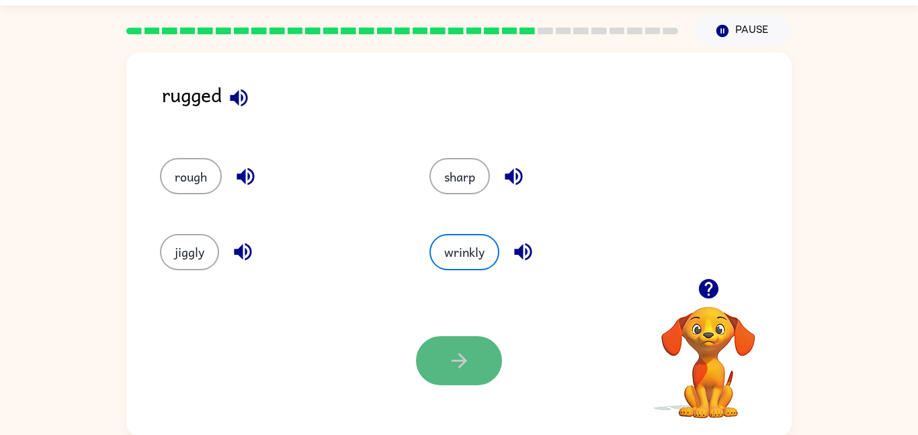
click at [453, 355] on icon "button" at bounding box center [459, 361] width 24 height 24
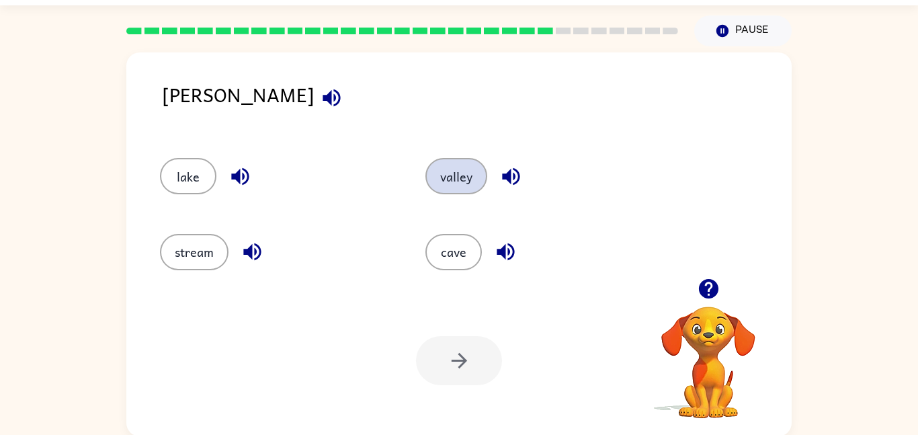
click at [461, 169] on button "valley" at bounding box center [456, 176] width 62 height 36
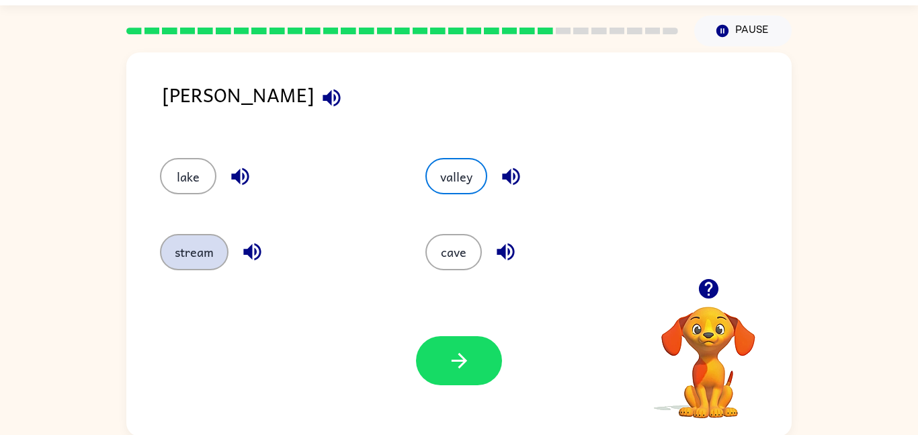
click at [185, 261] on button "stream" at bounding box center [194, 252] width 69 height 36
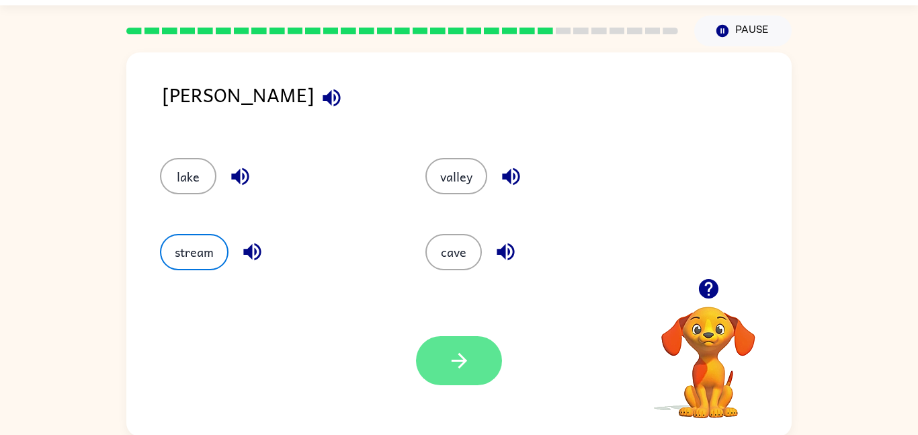
click at [472, 361] on button "button" at bounding box center [459, 360] width 86 height 49
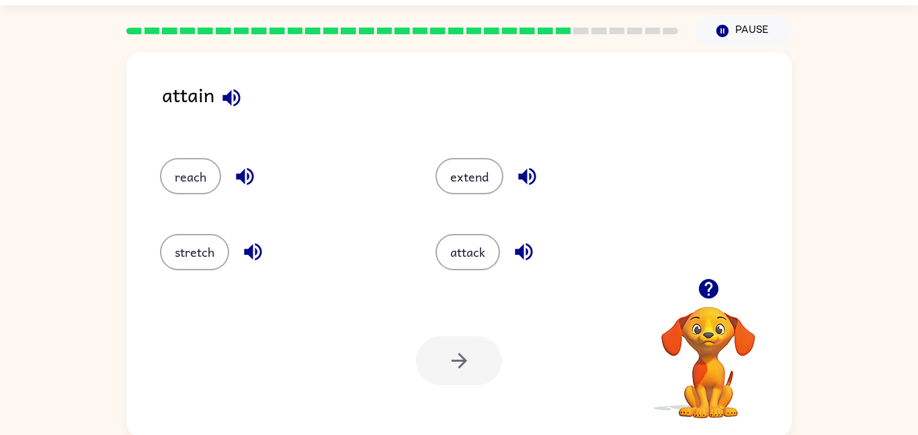
click at [497, 194] on div "extend" at bounding box center [557, 176] width 245 height 36
click at [467, 172] on button "extend" at bounding box center [469, 176] width 68 height 36
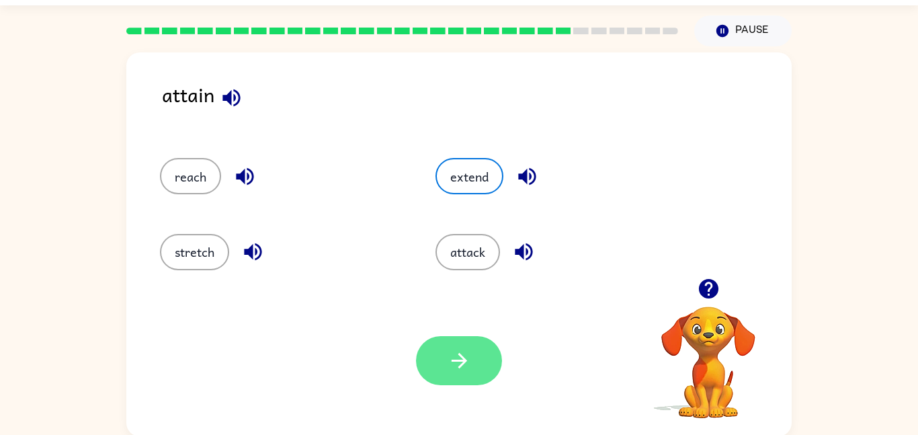
click at [459, 380] on button "button" at bounding box center [459, 360] width 86 height 49
click at [470, 370] on div at bounding box center [459, 360] width 86 height 49
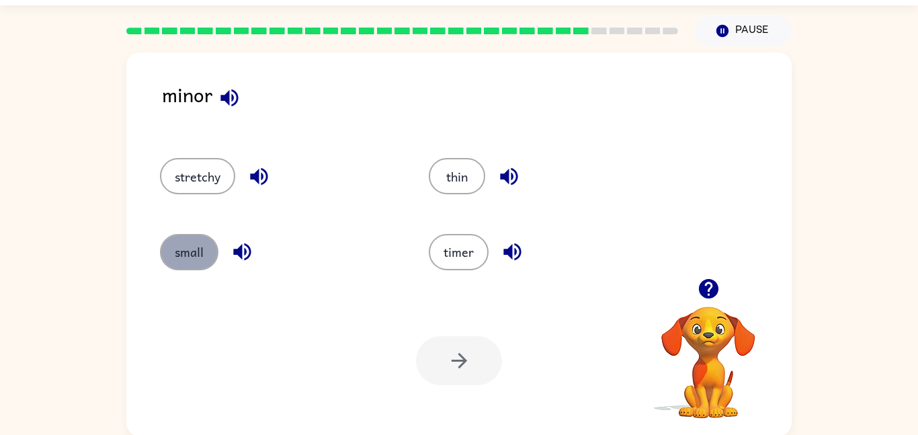
click at [189, 265] on button "small" at bounding box center [189, 252] width 58 height 36
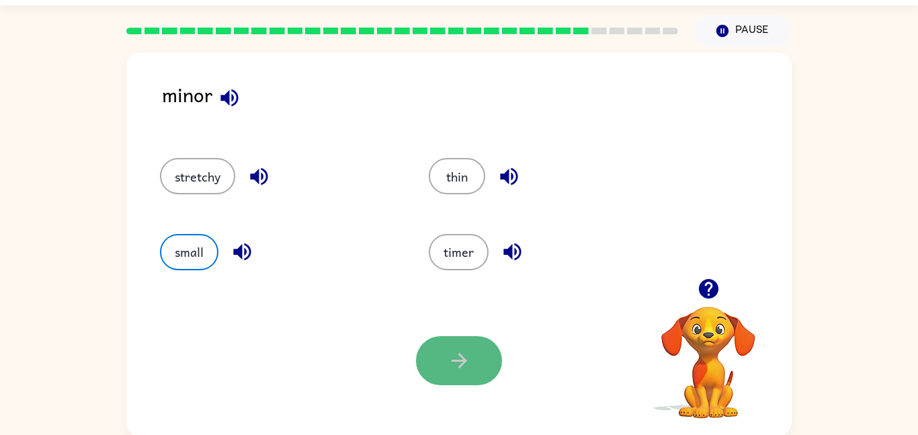
click at [441, 356] on button "button" at bounding box center [459, 360] width 86 height 49
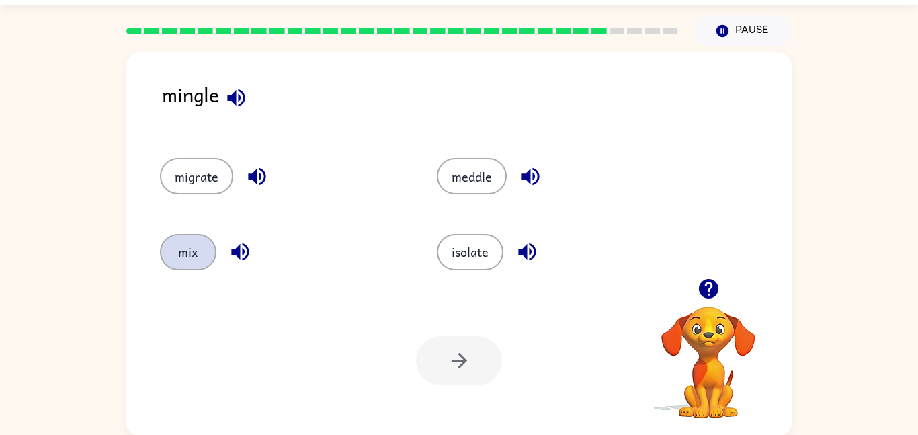
click at [197, 244] on button "mix" at bounding box center [188, 252] width 56 height 36
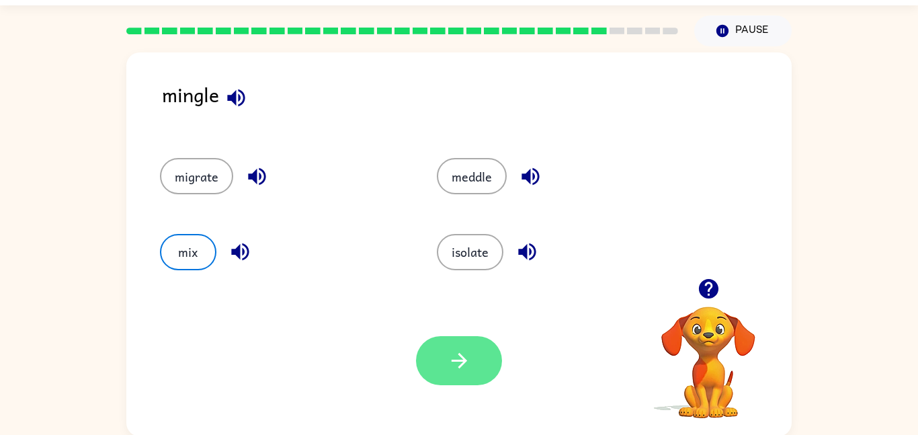
click at [441, 356] on button "button" at bounding box center [459, 360] width 86 height 49
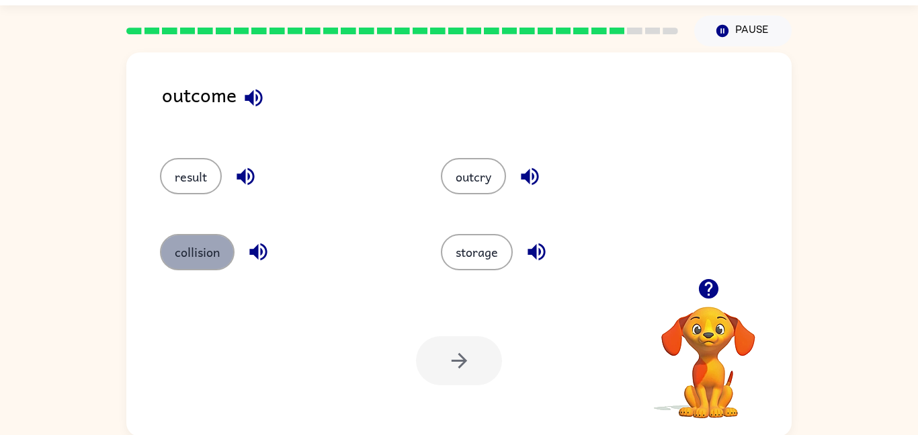
click at [208, 246] on button "collision" at bounding box center [197, 252] width 75 height 36
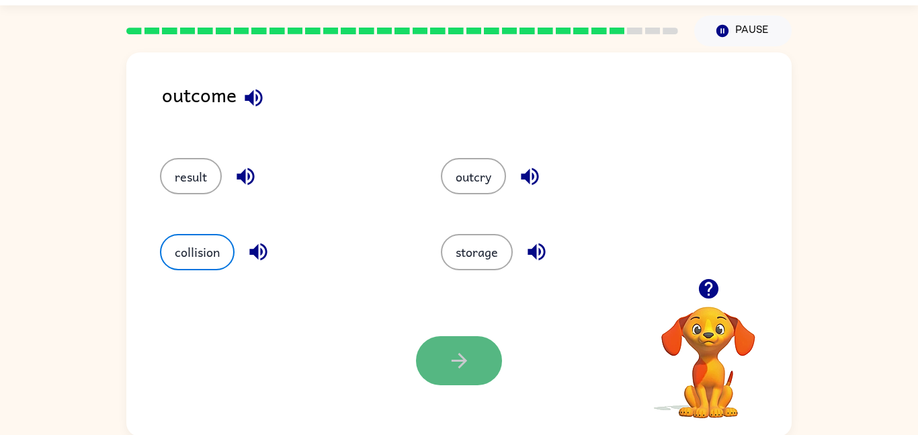
click at [437, 347] on button "button" at bounding box center [459, 360] width 86 height 49
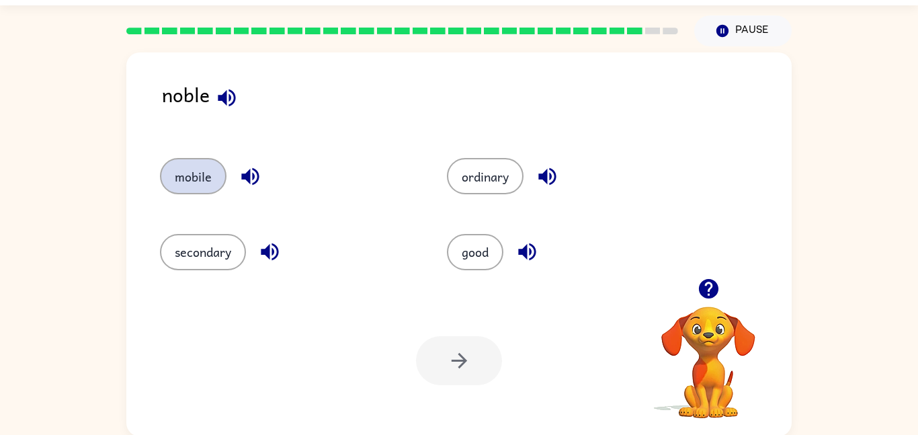
click at [204, 192] on button "mobile" at bounding box center [193, 176] width 66 height 36
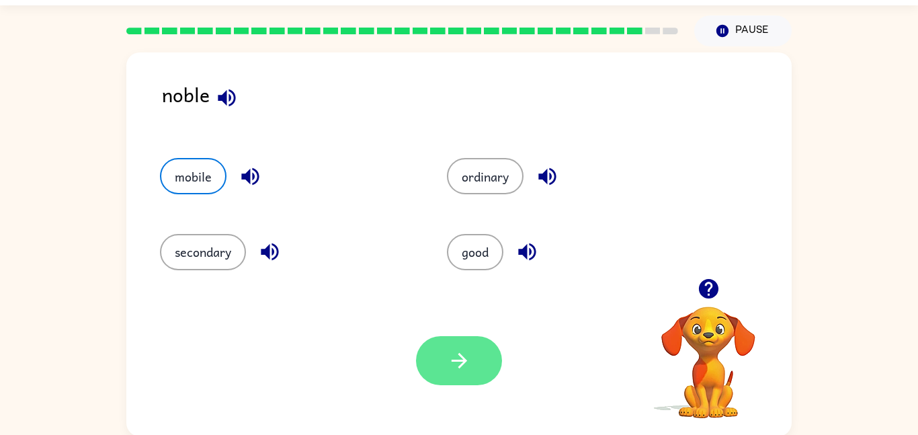
click at [448, 352] on icon "button" at bounding box center [459, 361] width 24 height 24
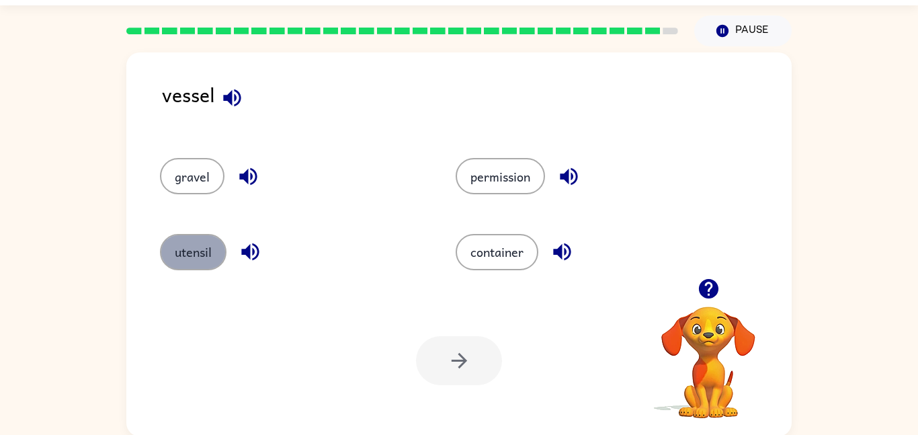
click at [212, 252] on button "utensil" at bounding box center [193, 252] width 66 height 36
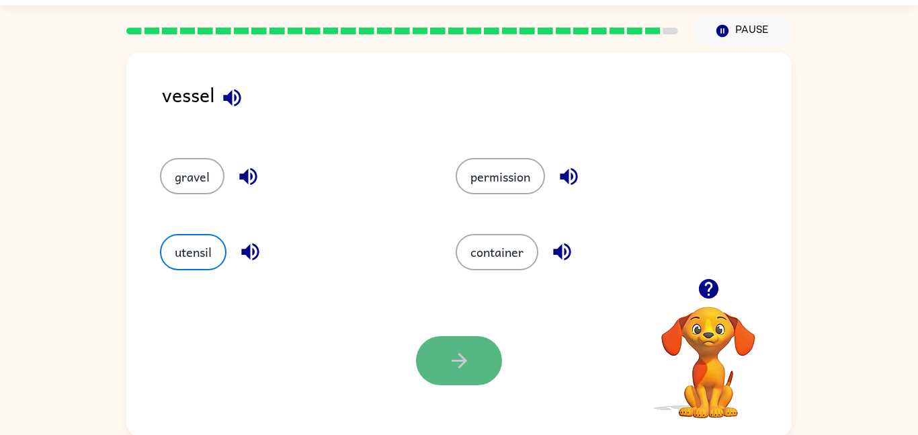
click at [469, 342] on button "button" at bounding box center [459, 360] width 86 height 49
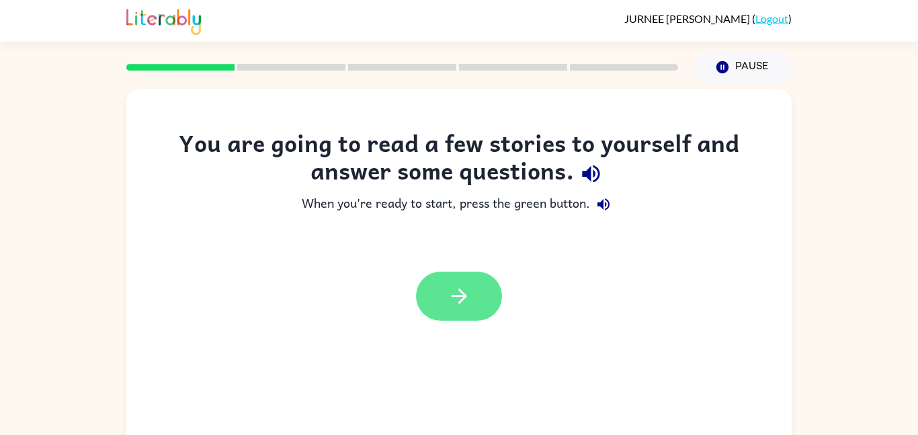
click at [474, 294] on button "button" at bounding box center [459, 295] width 86 height 49
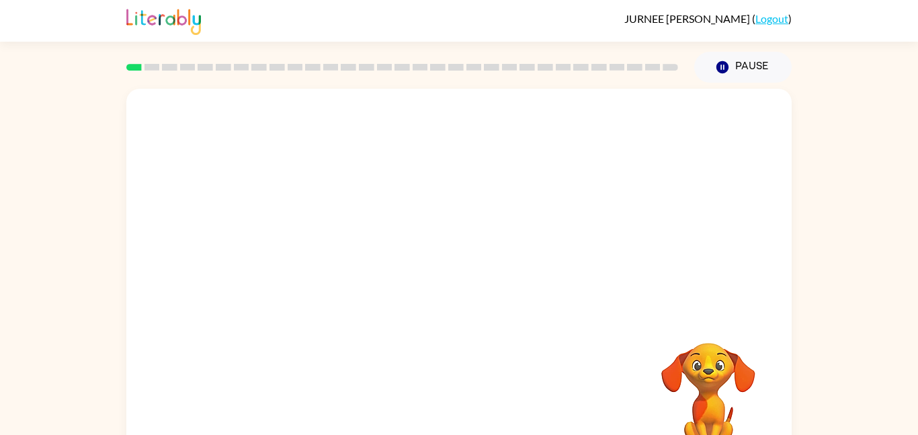
scroll to position [38, 0]
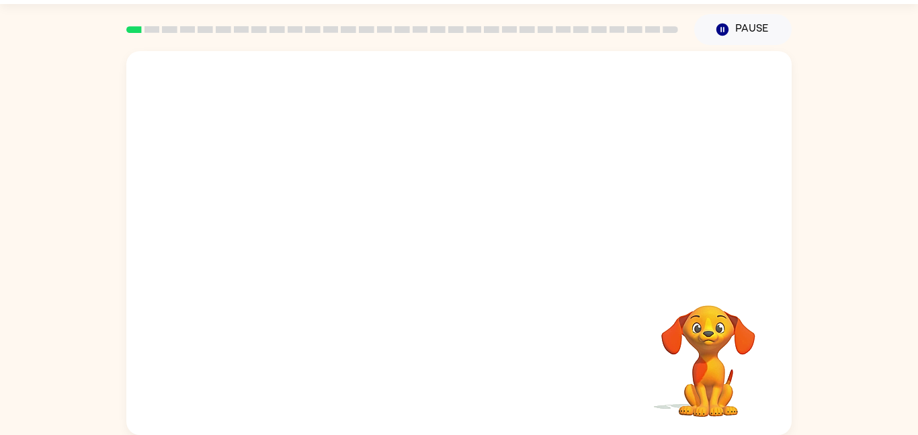
drag, startPoint x: 766, startPoint y: 339, endPoint x: 772, endPoint y: 318, distance: 21.7
click at [772, 318] on video "Your browser must support playing .mp4 files to use Literably. Please try using…" at bounding box center [708, 351] width 134 height 134
drag, startPoint x: 807, startPoint y: 317, endPoint x: 807, endPoint y: 277, distance: 39.6
click at [807, 277] on div "Your browser must support playing .mp4 files to use Literably. Please try using…" at bounding box center [459, 240] width 918 height 390
click at [474, 247] on button "button" at bounding box center [459, 249] width 86 height 49
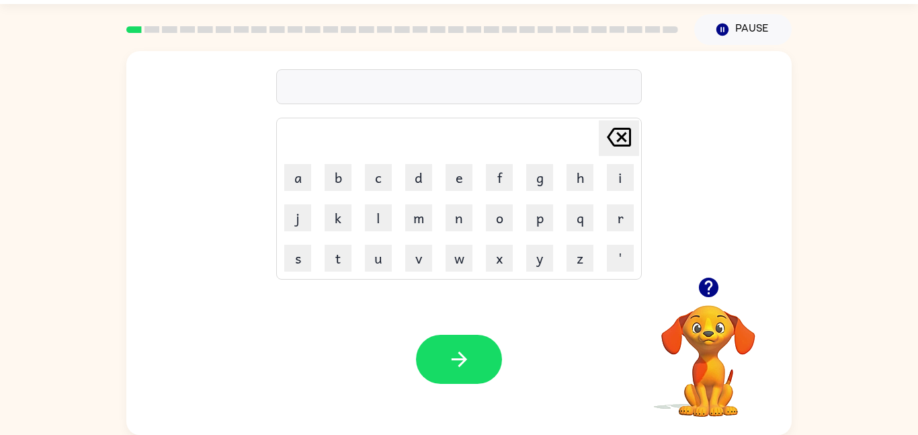
click at [711, 292] on icon "button" at bounding box center [707, 286] width 19 height 19
click at [345, 81] on div at bounding box center [458, 86] width 365 height 35
click at [309, 83] on div at bounding box center [458, 86] width 365 height 35
click at [357, 95] on div at bounding box center [458, 86] width 365 height 35
click at [344, 83] on div at bounding box center [458, 86] width 365 height 35
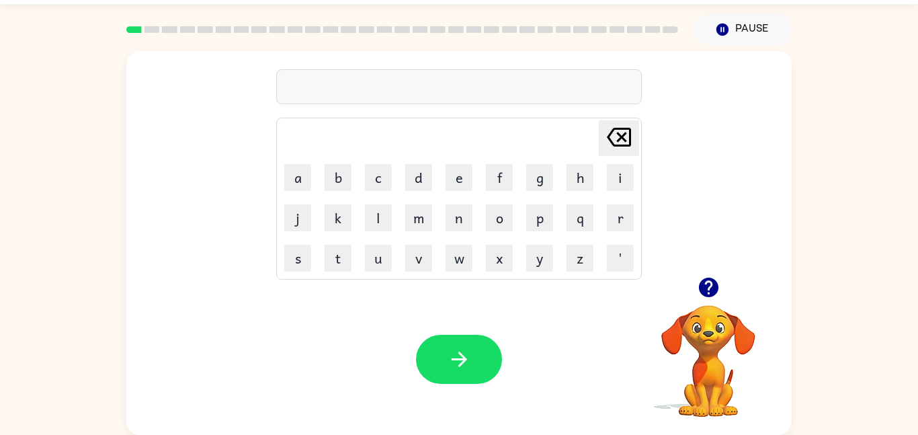
click at [351, 132] on td "[PERSON_NAME] last character input" at bounding box center [458, 138] width 361 height 37
click at [694, 284] on button "button" at bounding box center [708, 287] width 34 height 34
click at [713, 294] on video "Your browser must support playing .mp4 files to use Literably. Please try using…" at bounding box center [708, 351] width 134 height 134
click at [355, 100] on div at bounding box center [458, 86] width 365 height 35
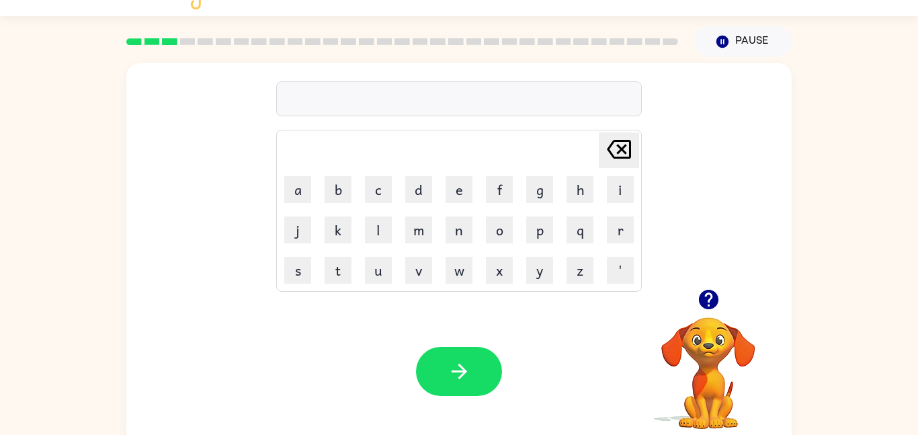
scroll to position [5, 0]
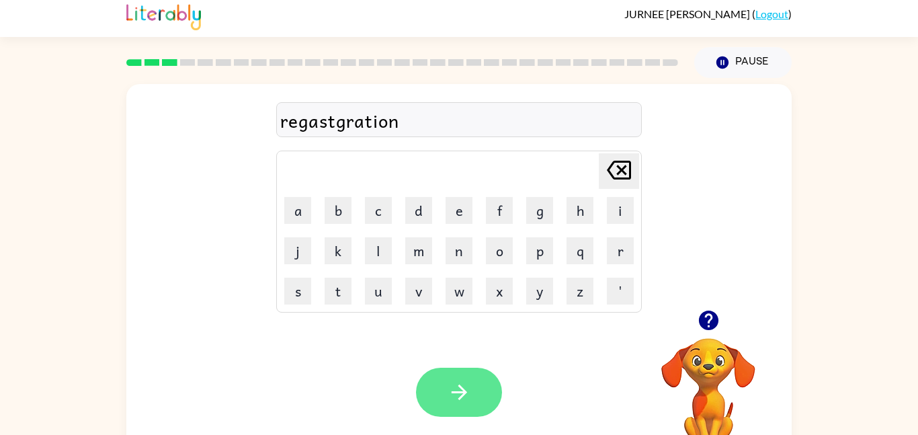
click at [458, 392] on icon "button" at bounding box center [458, 391] width 15 height 15
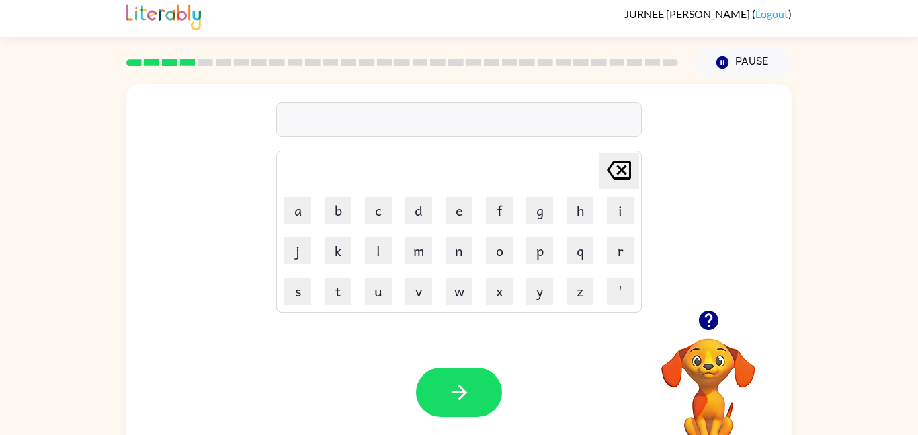
click at [380, 122] on div at bounding box center [458, 119] width 365 height 35
click at [383, 114] on div "intellib" at bounding box center [458, 120] width 357 height 28
click at [416, 136] on div "intellib" at bounding box center [458, 119] width 365 height 35
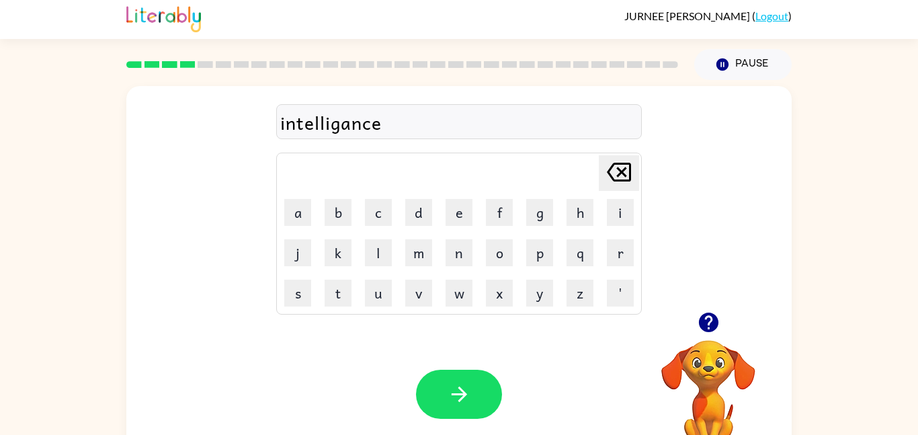
scroll to position [0, 0]
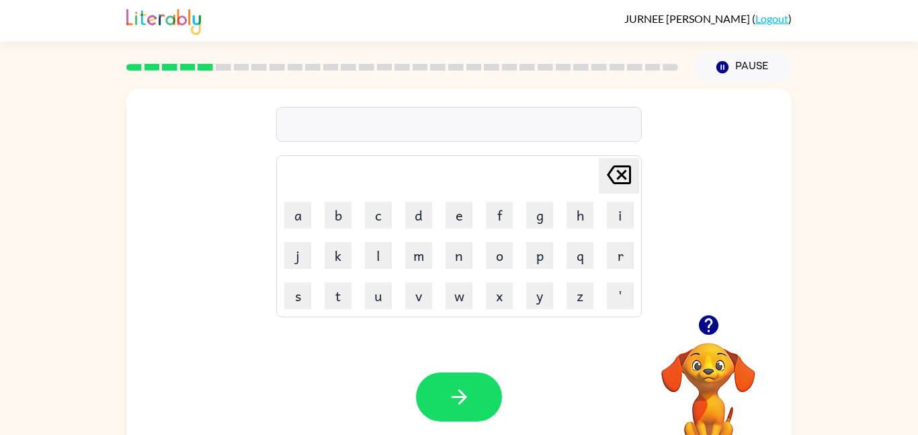
click at [723, 317] on button "button" at bounding box center [708, 325] width 34 height 34
click at [711, 339] on video "Your browser must support playing .mp4 files to use Literably. Please try using…" at bounding box center [708, 389] width 134 height 134
click at [382, 114] on div at bounding box center [458, 124] width 365 height 35
click at [408, 136] on div at bounding box center [458, 124] width 365 height 35
click at [385, 161] on td "[PERSON_NAME] last character input" at bounding box center [458, 175] width 361 height 37
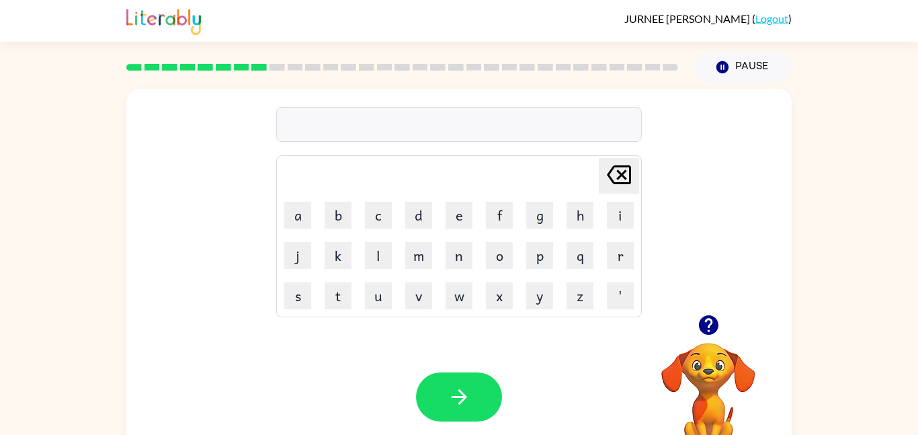
click at [375, 170] on td "[PERSON_NAME] last character input" at bounding box center [458, 175] width 361 height 37
click at [368, 127] on div "recatangle" at bounding box center [458, 125] width 357 height 28
click at [718, 324] on icon "button" at bounding box center [709, 325] width 24 height 24
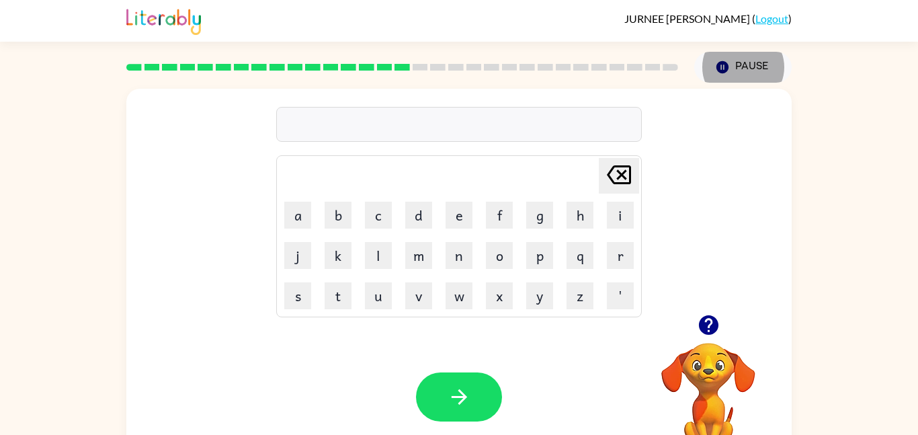
click at [705, 326] on icon "button" at bounding box center [707, 324] width 19 height 19
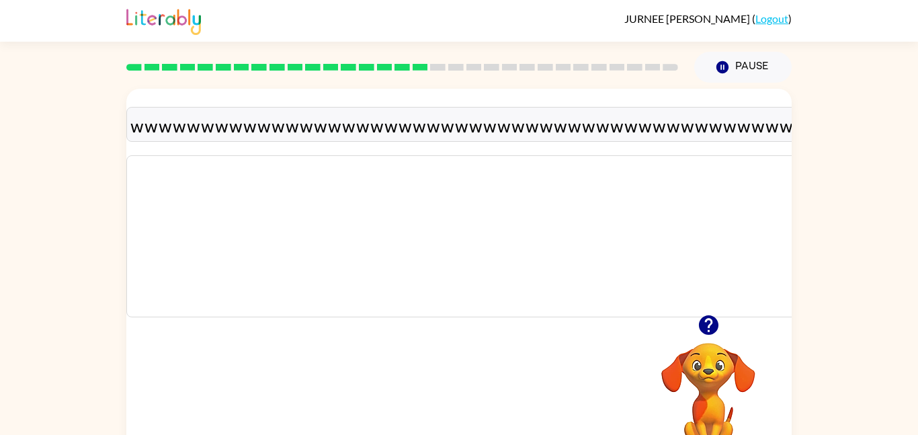
click at [714, 318] on icon "button" at bounding box center [707, 324] width 19 height 19
click at [714, 318] on div "wwwwwwwwwwwwwwwwwwwwwwwwwwwwwwwwwwwwwwwwwwwwwwwwwwwwwwwwwwwwwwwwwwwwwwwwwwwwwww…" at bounding box center [458, 281] width 665 height 384
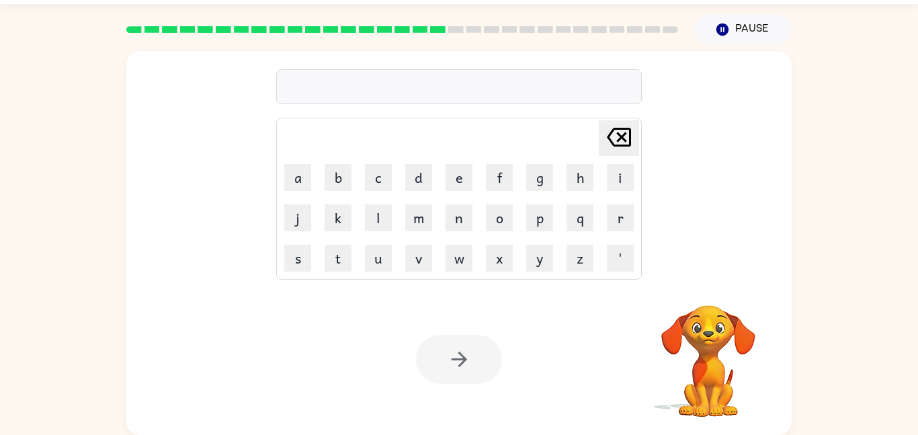
click at [478, 96] on div at bounding box center [458, 86] width 365 height 35
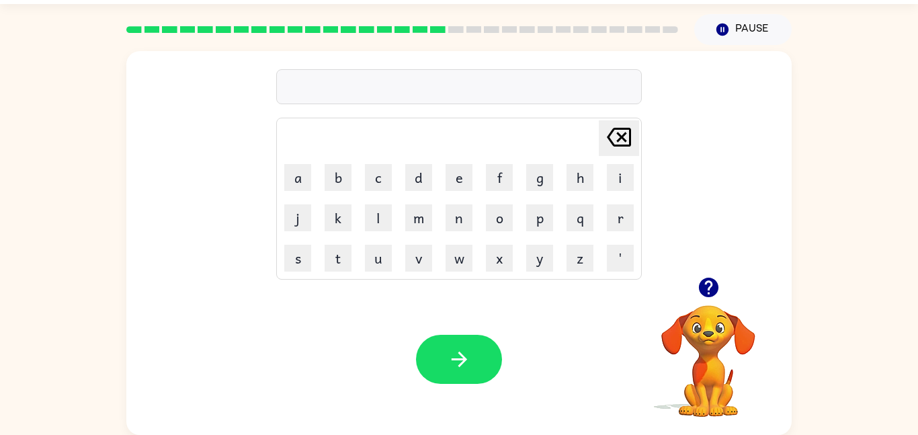
click at [475, 86] on div at bounding box center [458, 86] width 365 height 35
click at [715, 285] on icon "button" at bounding box center [707, 286] width 19 height 19
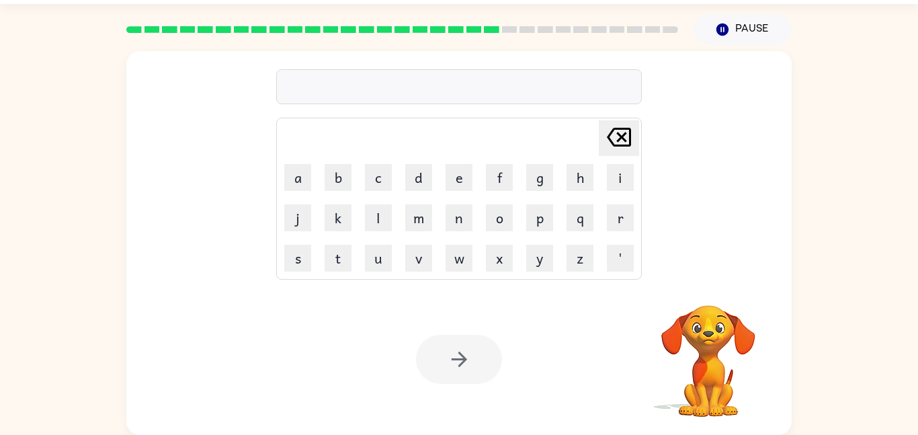
click at [587, 69] on div at bounding box center [458, 86] width 365 height 35
click at [499, 84] on div at bounding box center [458, 86] width 365 height 35
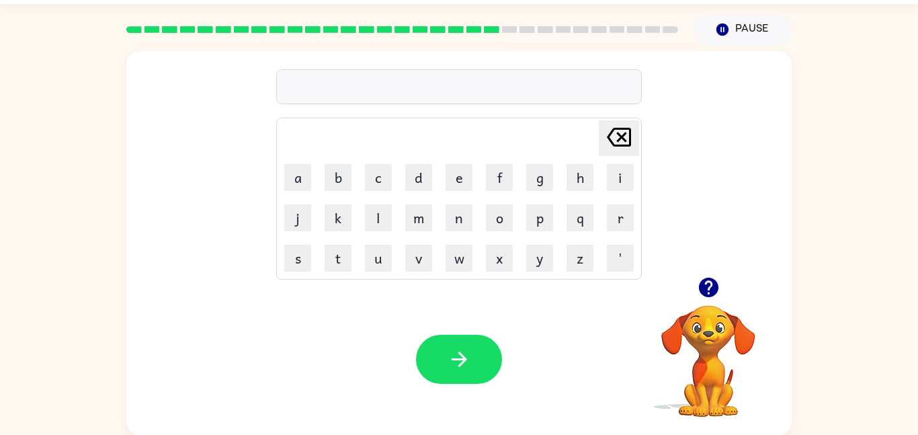
click at [461, 89] on div at bounding box center [458, 86] width 365 height 35
click at [291, 81] on div at bounding box center [458, 86] width 365 height 35
click at [343, 152] on td "Delete Delete last character input" at bounding box center [458, 138] width 361 height 37
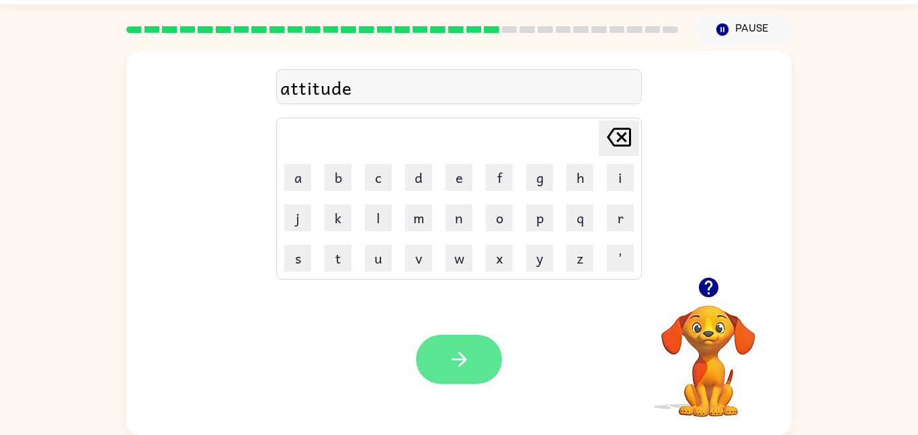
click at [482, 358] on button "button" at bounding box center [459, 359] width 86 height 49
click at [463, 339] on button "button" at bounding box center [459, 359] width 86 height 49
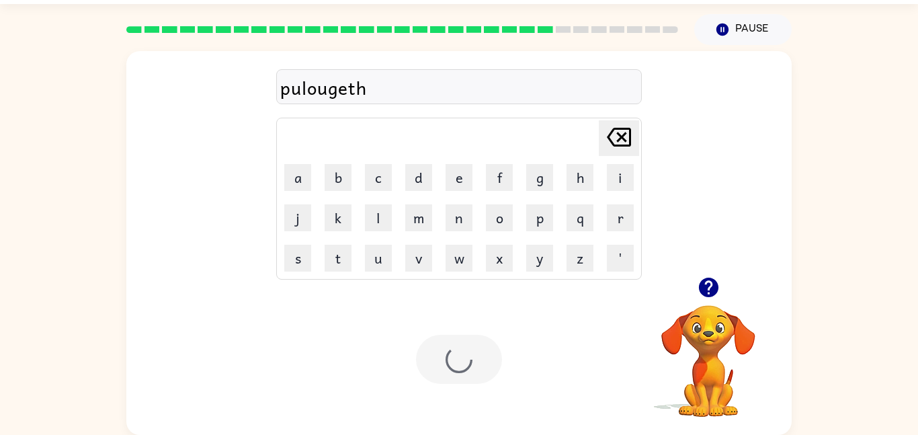
click at [475, 343] on div at bounding box center [459, 359] width 86 height 49
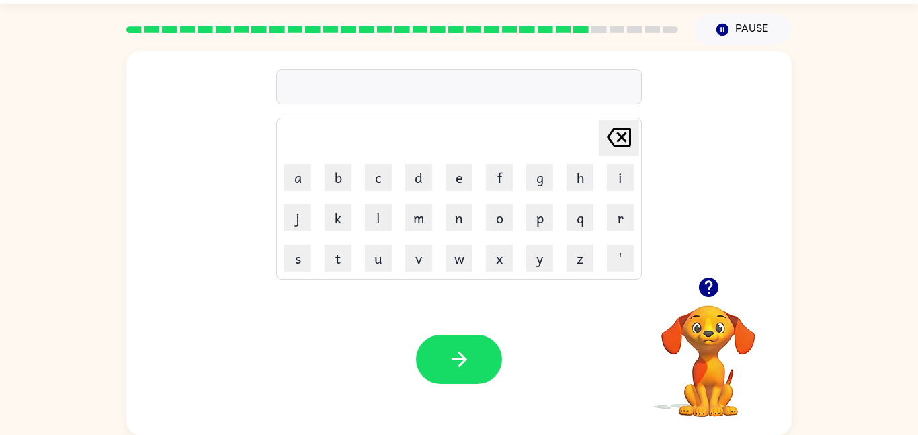
click at [706, 302] on button "button" at bounding box center [708, 287] width 34 height 34
click at [709, 307] on video "Your browser must support playing .mp4 files to use Literably. Please try using…" at bounding box center [708, 351] width 134 height 134
click at [703, 294] on video "Your browser must support playing .mp4 files to use Literably. Please try using…" at bounding box center [708, 351] width 134 height 134
click at [722, 287] on button "button" at bounding box center [708, 287] width 34 height 34
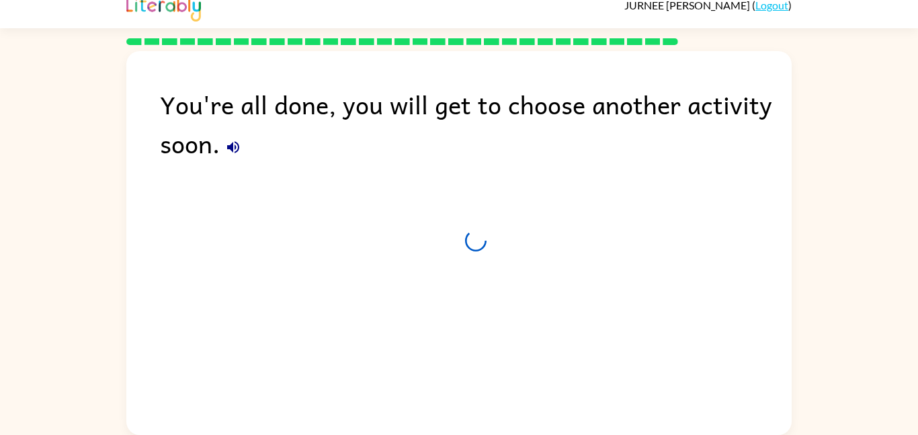
scroll to position [13, 0]
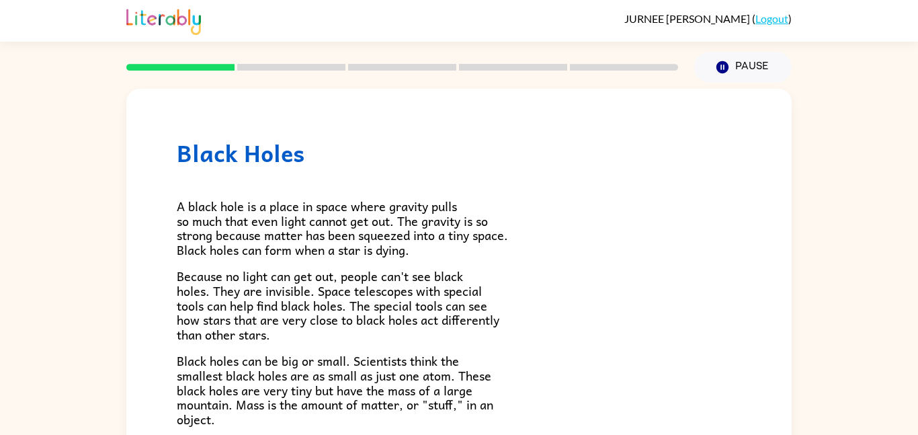
scroll to position [38, 0]
